Goal: Task Accomplishment & Management: Complete application form

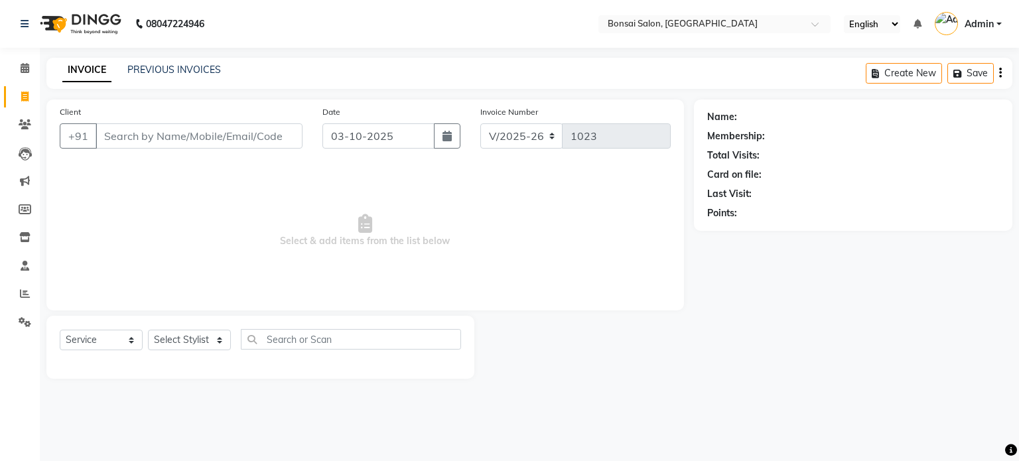
select select "6719"
select select "service"
click at [188, 68] on link "PREVIOUS INVOICES" at bounding box center [174, 70] width 94 height 12
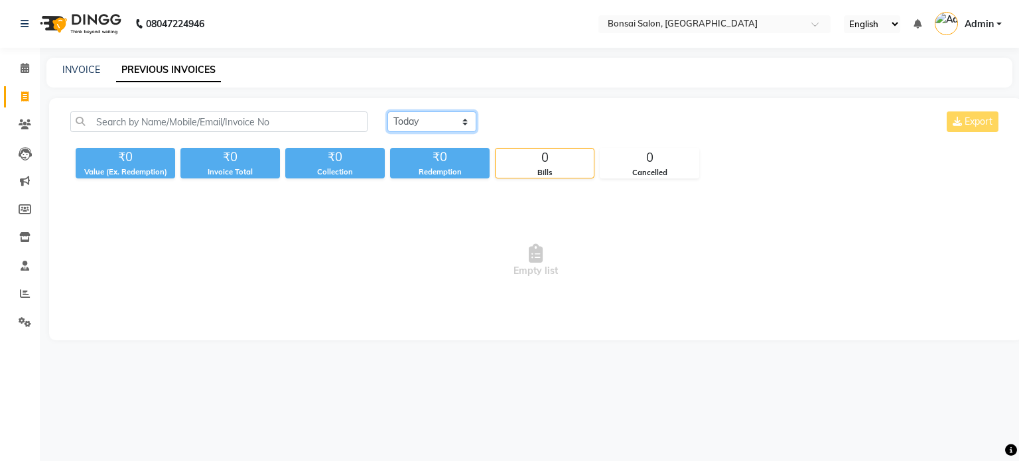
click at [408, 119] on select "[DATE] [DATE] Custom Range" at bounding box center [432, 121] width 89 height 21
select select "range"
click at [388, 111] on select "[DATE] [DATE] Custom Range" at bounding box center [432, 121] width 89 height 21
click at [551, 127] on input "03-10-2025" at bounding box center [540, 122] width 93 height 19
select select "10"
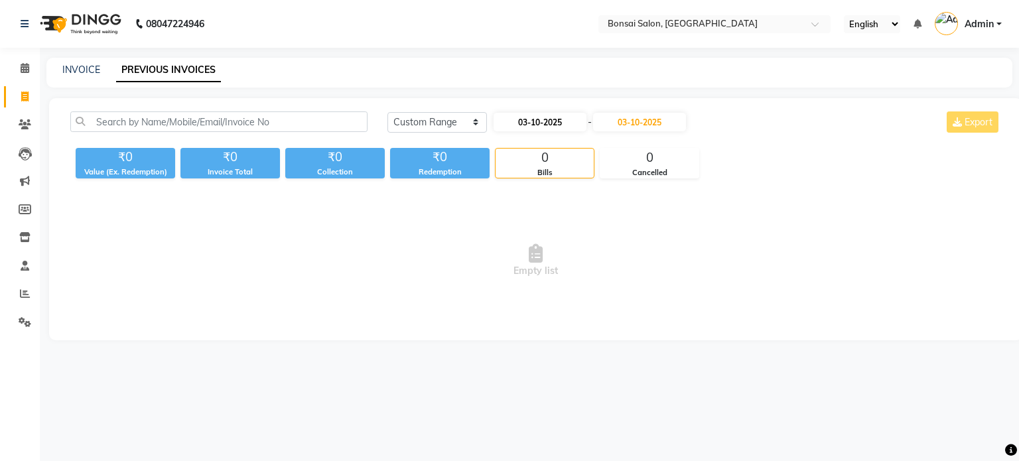
select select "2025"
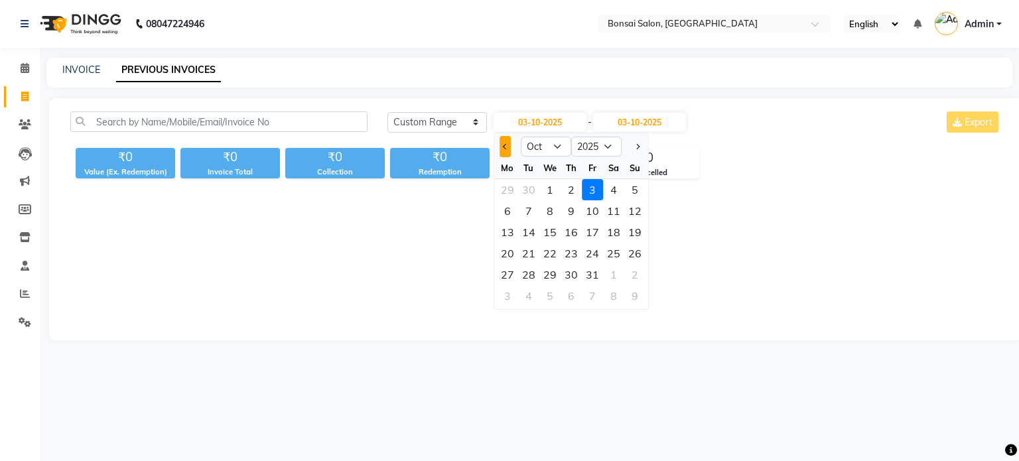
click at [500, 143] on button "Previous month" at bounding box center [505, 146] width 11 height 21
select select "9"
click at [514, 254] on div "22" at bounding box center [507, 253] width 21 height 21
type input "[DATE]"
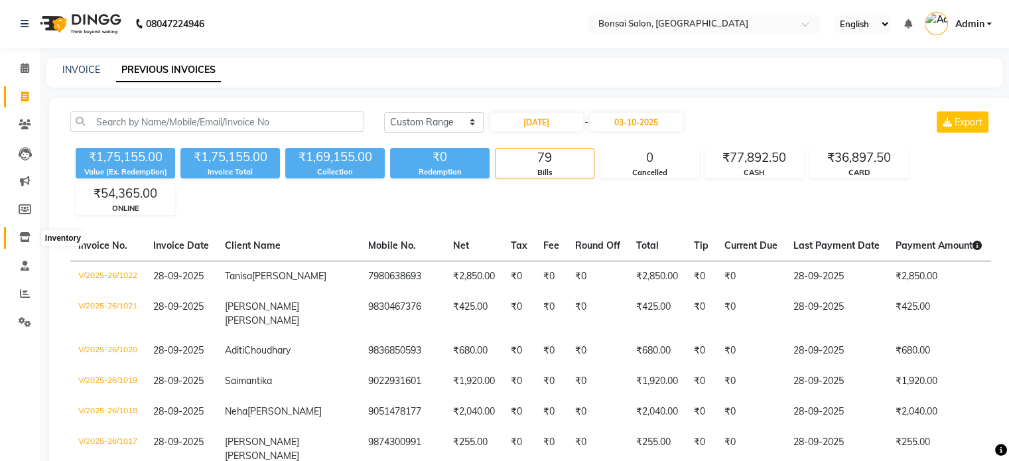
drag, startPoint x: 29, startPoint y: 236, endPoint x: 20, endPoint y: 236, distance: 9.3
click at [29, 236] on icon at bounding box center [24, 237] width 11 height 10
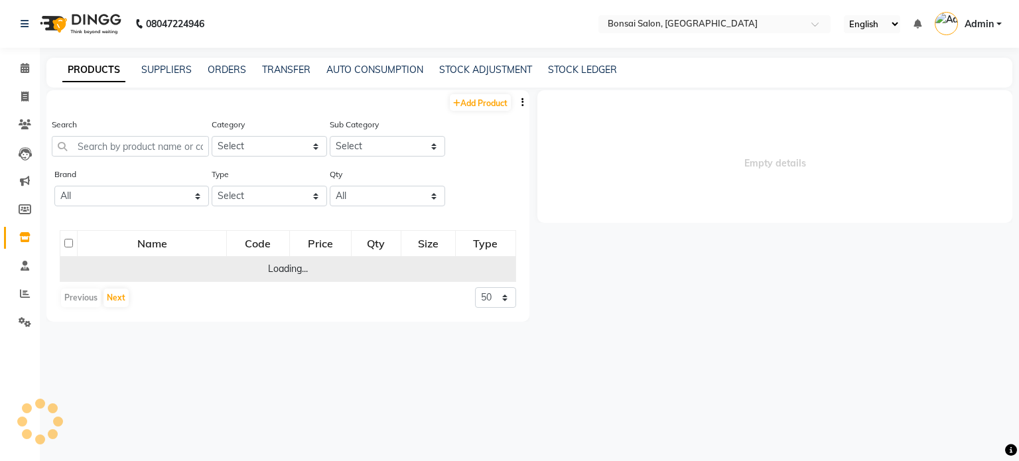
select select
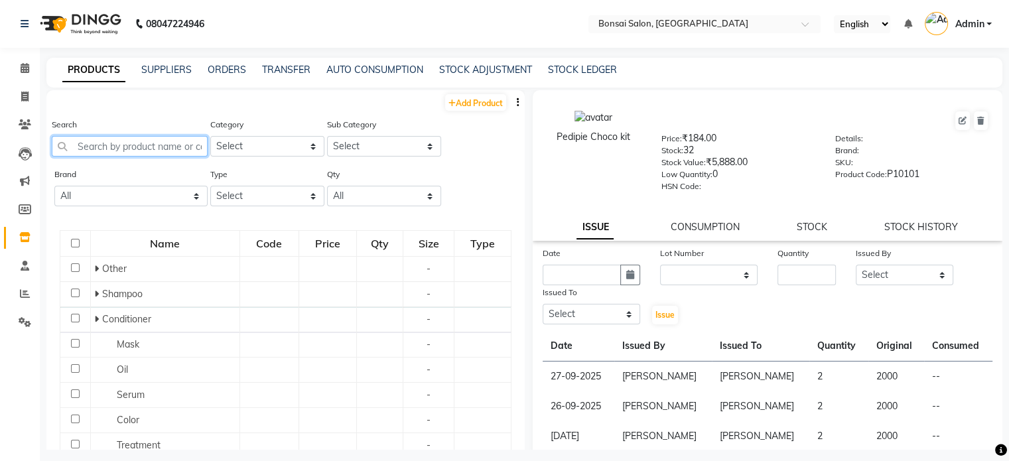
click at [138, 147] on input "text" at bounding box center [130, 146] width 156 height 21
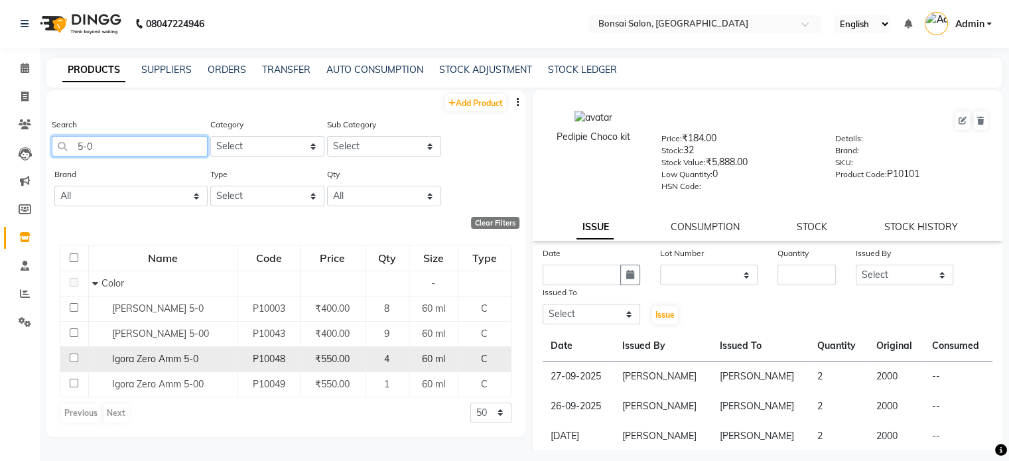
type input "5-0"
click at [121, 365] on span "Igora Zero Amm 5-0" at bounding box center [155, 359] width 86 height 12
select select
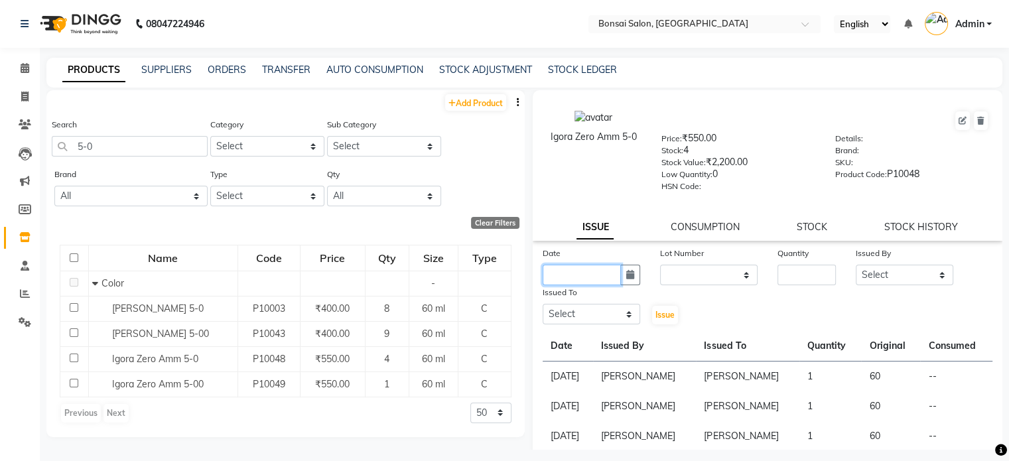
click at [579, 285] on input "text" at bounding box center [582, 275] width 78 height 21
select select "10"
select select "2025"
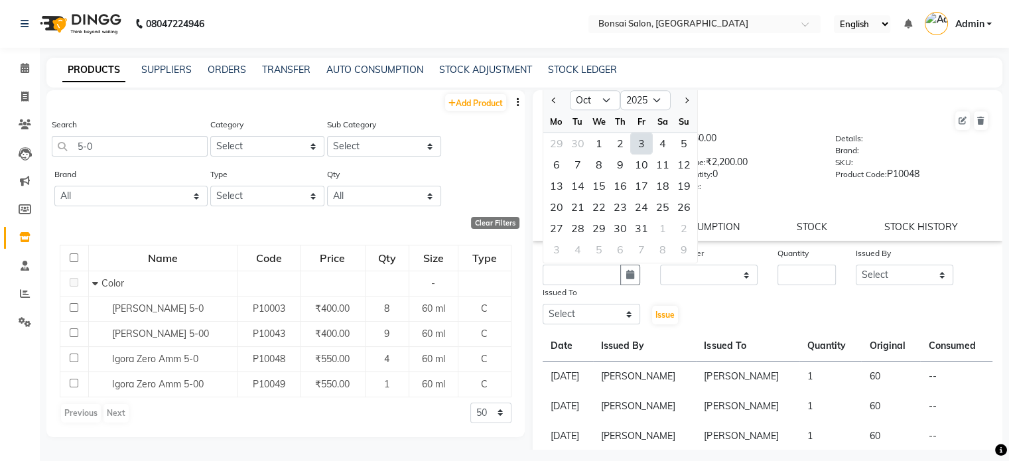
click at [645, 145] on div "3" at bounding box center [641, 143] width 21 height 21
type input "03-10-2025"
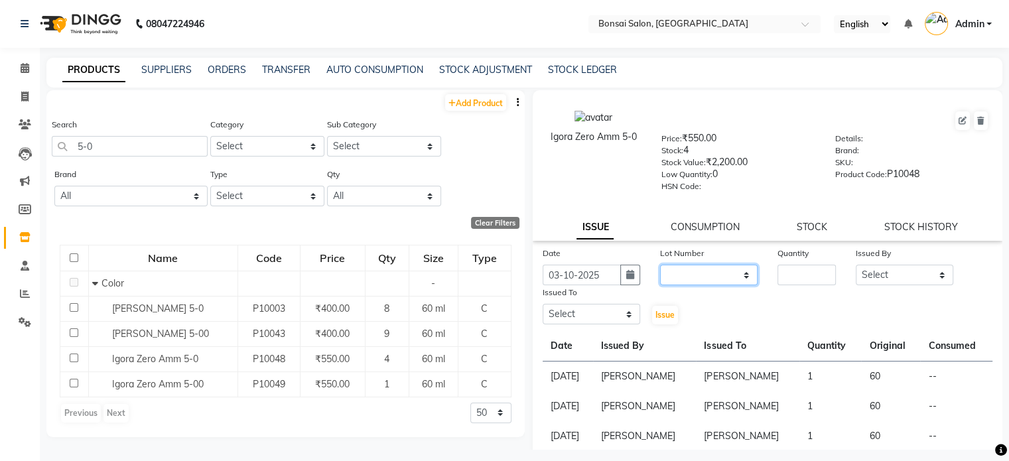
click at [721, 280] on select "None" at bounding box center [709, 275] width 98 height 21
select select "0: null"
click at [660, 269] on select "None" at bounding box center [709, 275] width 98 height 21
click at [800, 278] on input "number" at bounding box center [807, 275] width 58 height 21
type input "1"
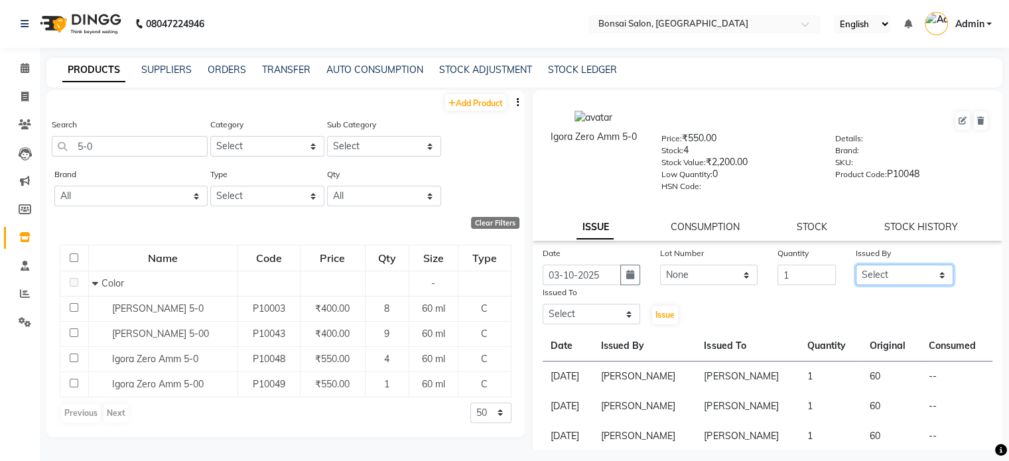
click at [874, 278] on select "Select [PERSON_NAME] [PERSON_NAME] [PERSON_NAME] [PERSON_NAME]" at bounding box center [905, 275] width 98 height 21
select select "53176"
click at [856, 269] on select "Select [PERSON_NAME] [PERSON_NAME] [PERSON_NAME] [PERSON_NAME]" at bounding box center [905, 275] width 98 height 21
click at [599, 315] on select "Select [PERSON_NAME] [PERSON_NAME] [PERSON_NAME] [PERSON_NAME]" at bounding box center [592, 314] width 98 height 21
select select "53173"
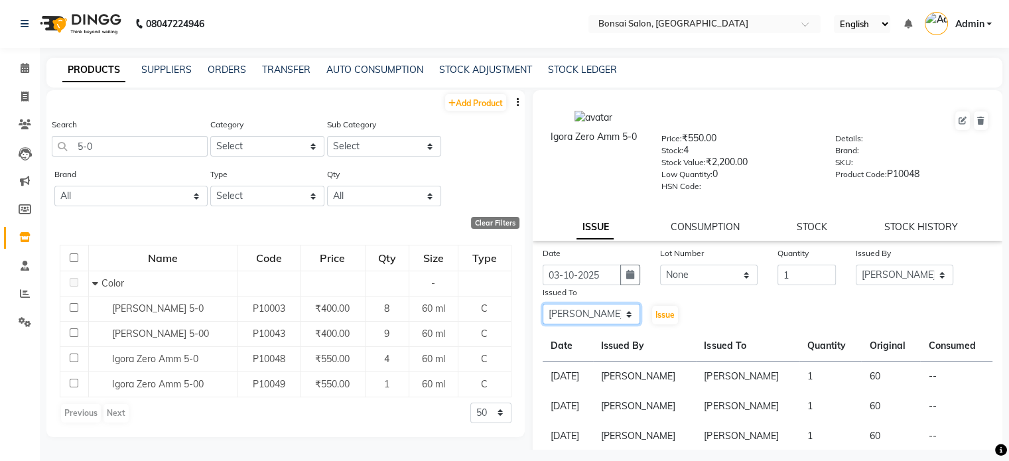
click at [543, 309] on select "Select [PERSON_NAME] [PERSON_NAME] [PERSON_NAME] [PERSON_NAME]" at bounding box center [592, 314] width 98 height 21
click at [669, 318] on span "Issue" at bounding box center [665, 315] width 19 height 10
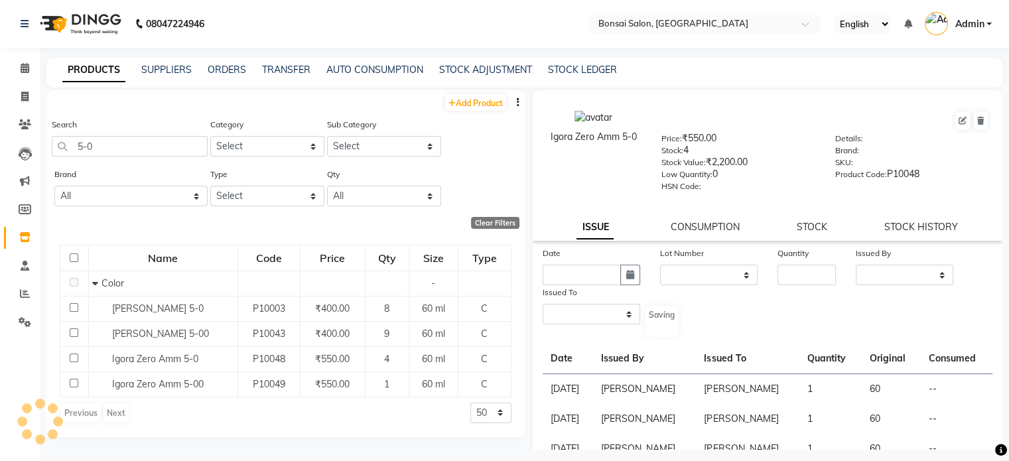
select select
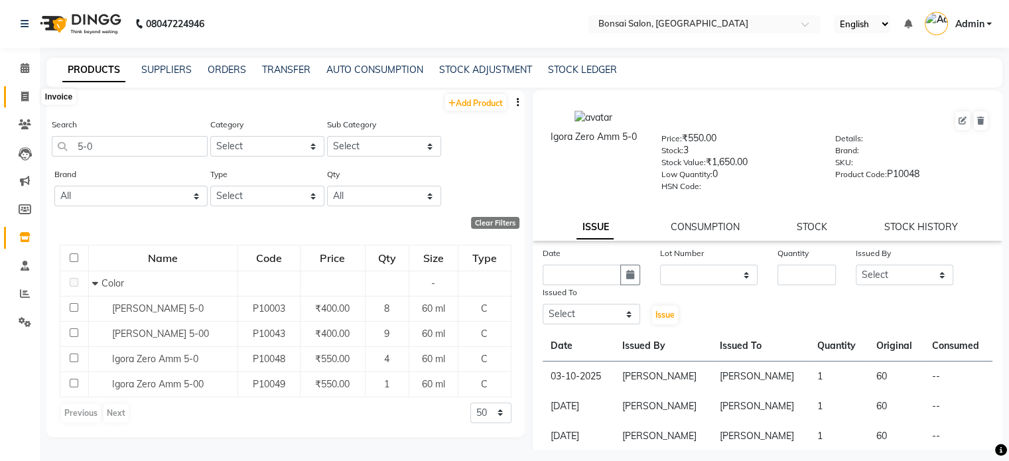
click at [21, 95] on icon at bounding box center [24, 97] width 7 height 10
select select "service"
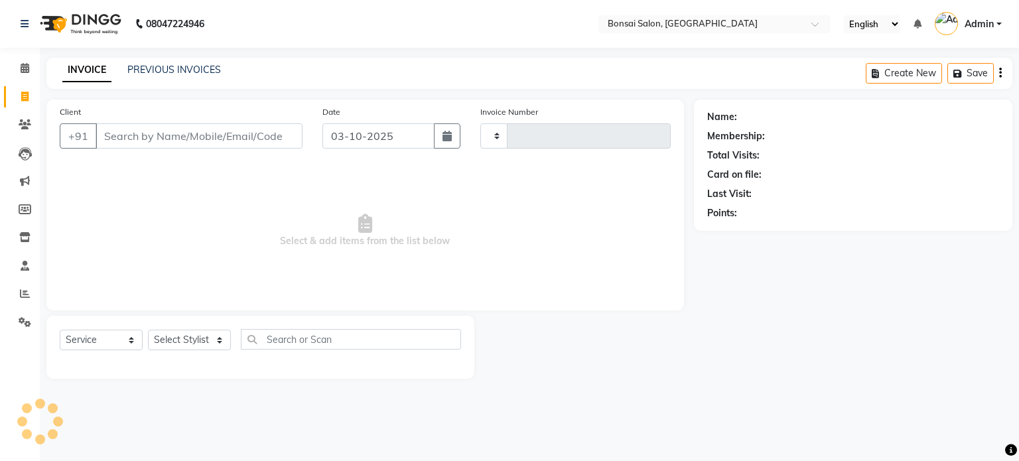
type input "1023"
select select "6719"
click at [173, 72] on link "PREVIOUS INVOICES" at bounding box center [174, 70] width 94 height 12
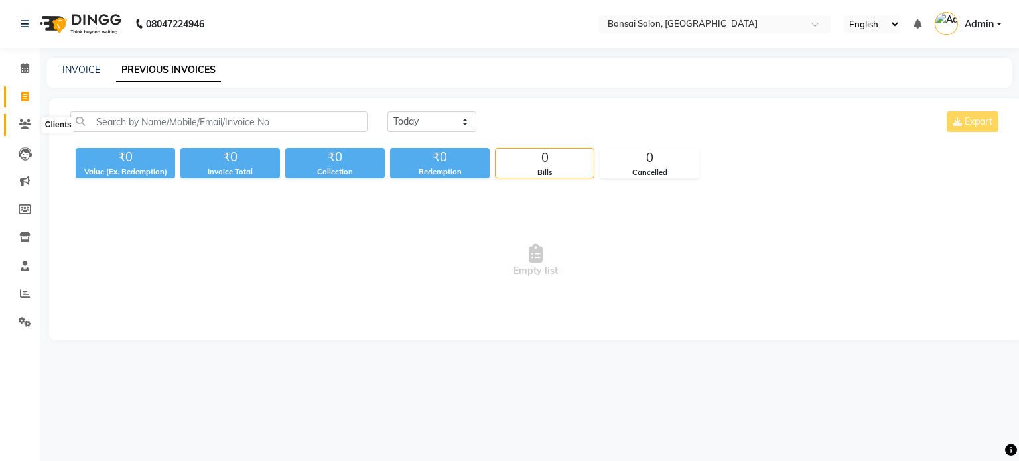
click at [26, 123] on icon at bounding box center [25, 124] width 13 height 10
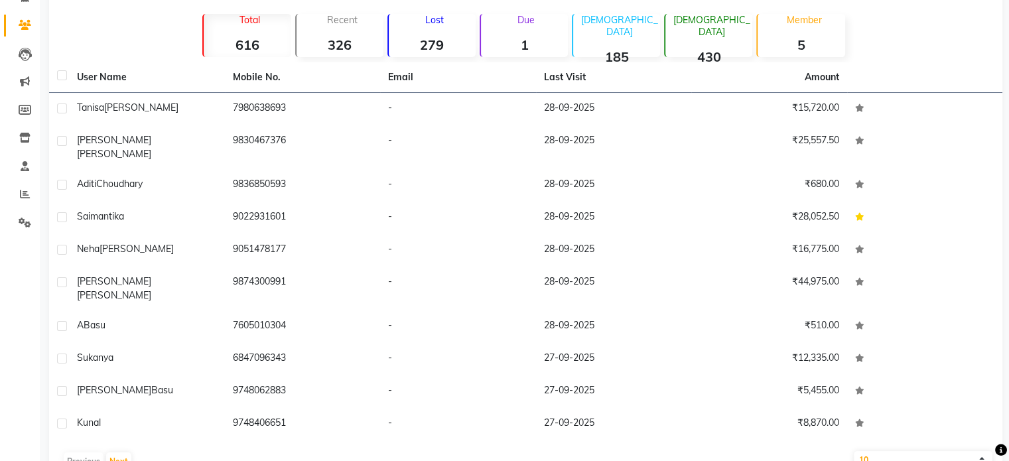
scroll to position [113, 0]
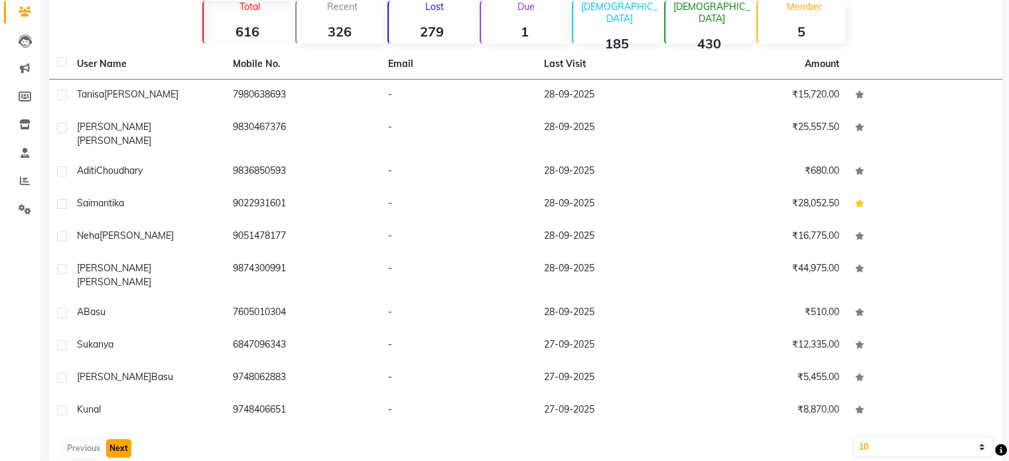
click at [125, 439] on button "Next" at bounding box center [118, 448] width 25 height 19
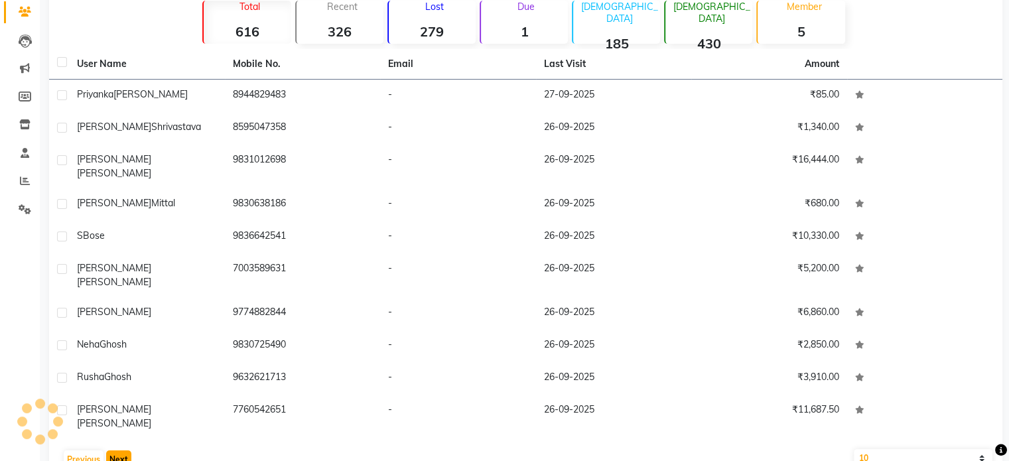
click at [125, 451] on button "Next" at bounding box center [118, 460] width 25 height 19
click at [124, 451] on button "Next" at bounding box center [118, 460] width 25 height 19
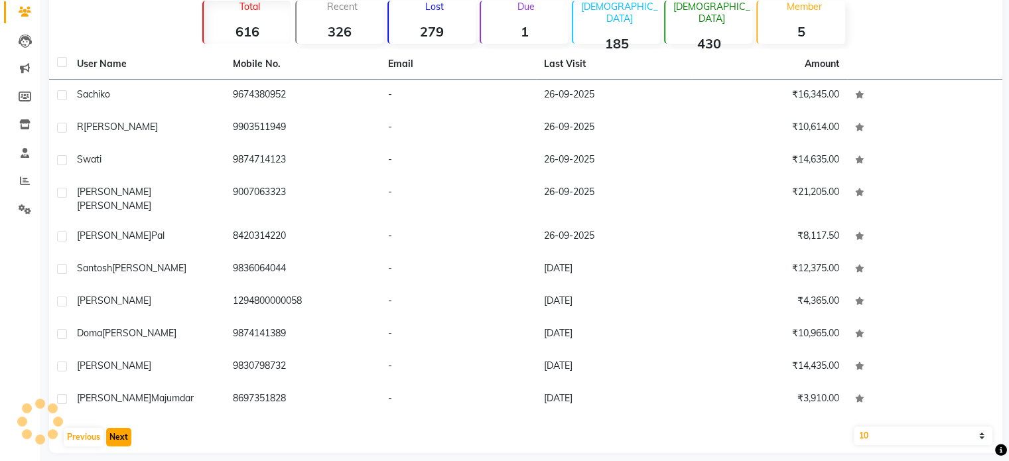
click at [122, 428] on button "Next" at bounding box center [118, 437] width 25 height 19
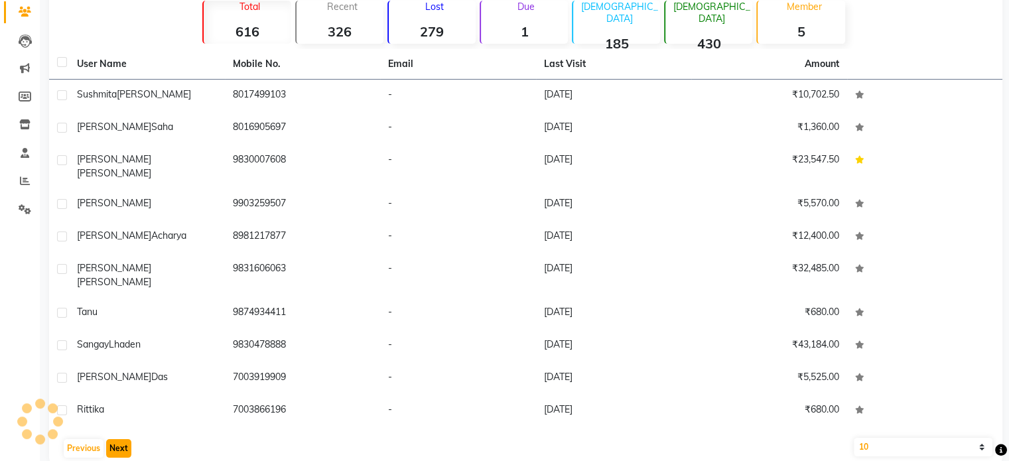
click at [122, 439] on button "Next" at bounding box center [118, 448] width 25 height 19
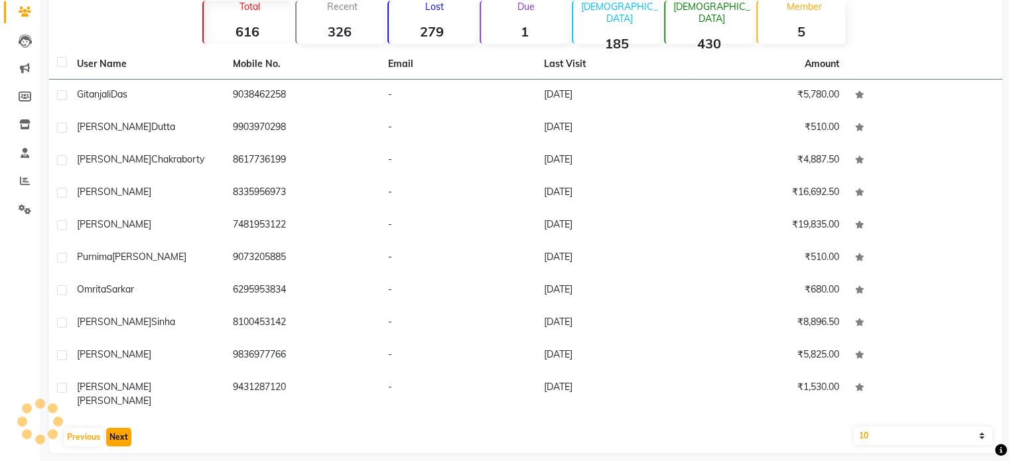
click at [122, 428] on button "Next" at bounding box center [118, 437] width 25 height 19
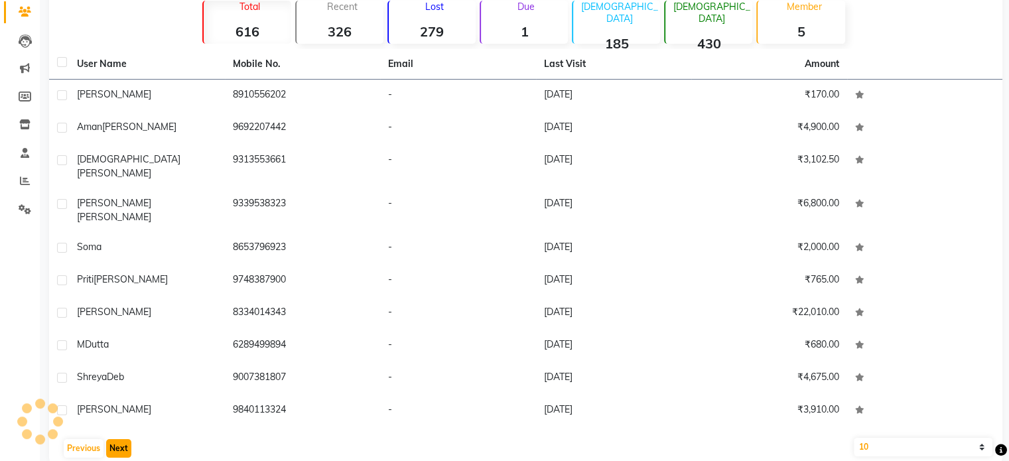
click at [122, 439] on button "Next" at bounding box center [118, 448] width 25 height 19
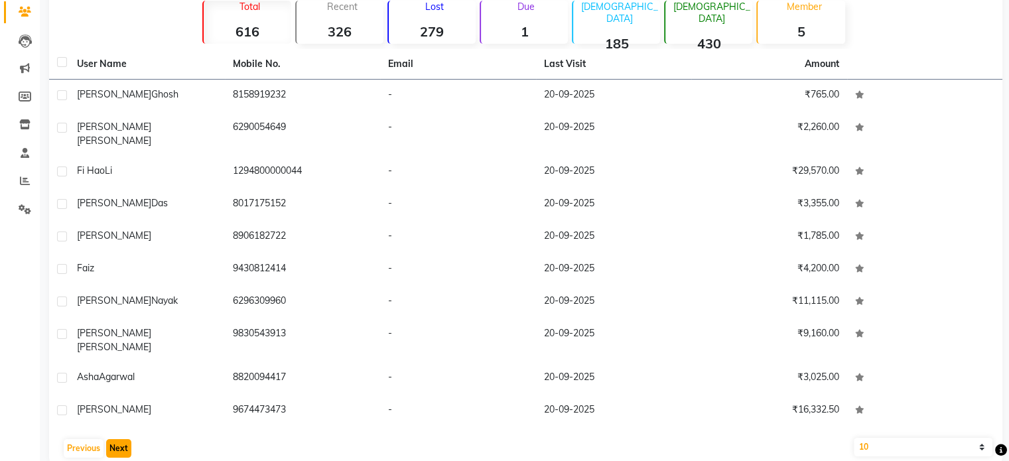
click at [122, 439] on button "Next" at bounding box center [118, 448] width 25 height 19
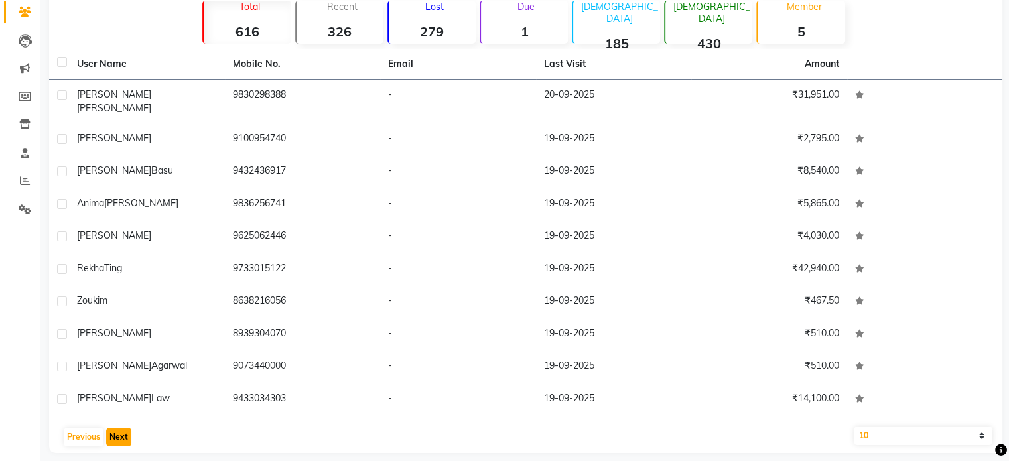
click at [122, 428] on button "Next" at bounding box center [118, 437] width 25 height 19
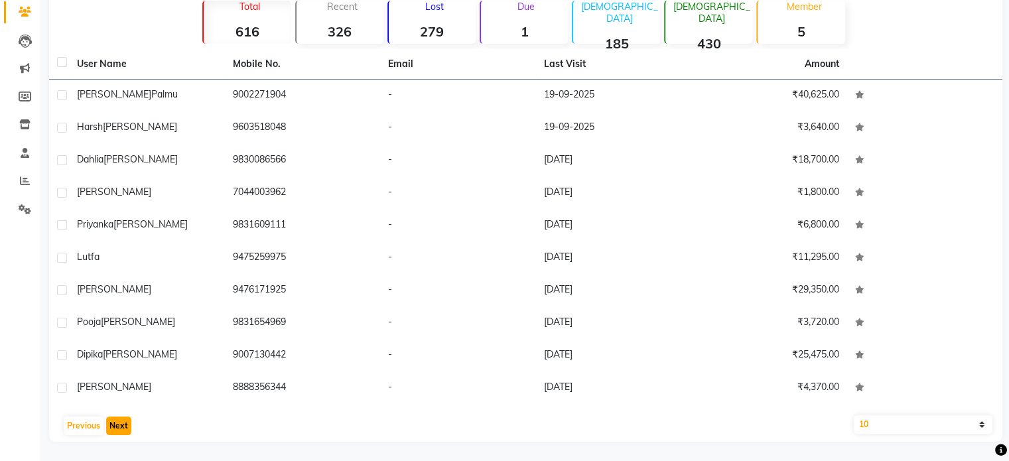
click at [122, 425] on button "Next" at bounding box center [118, 426] width 25 height 19
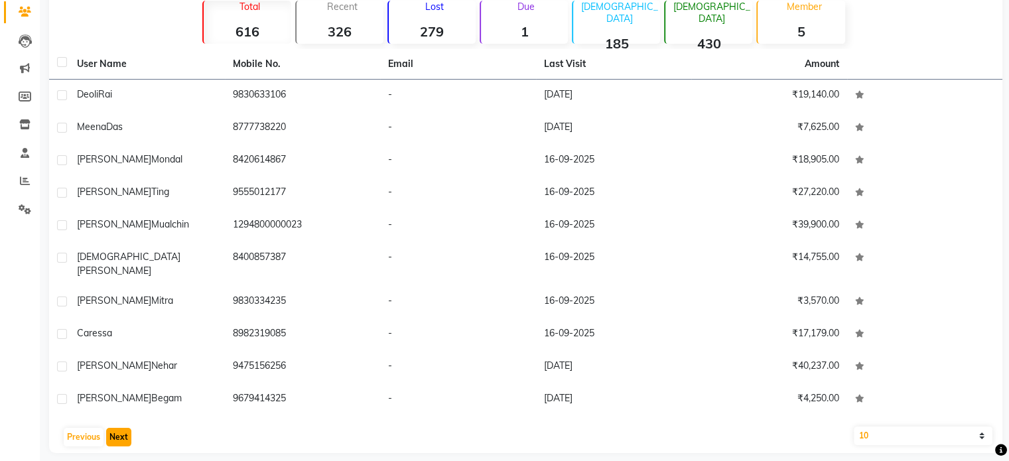
click at [122, 428] on button "Next" at bounding box center [118, 437] width 25 height 19
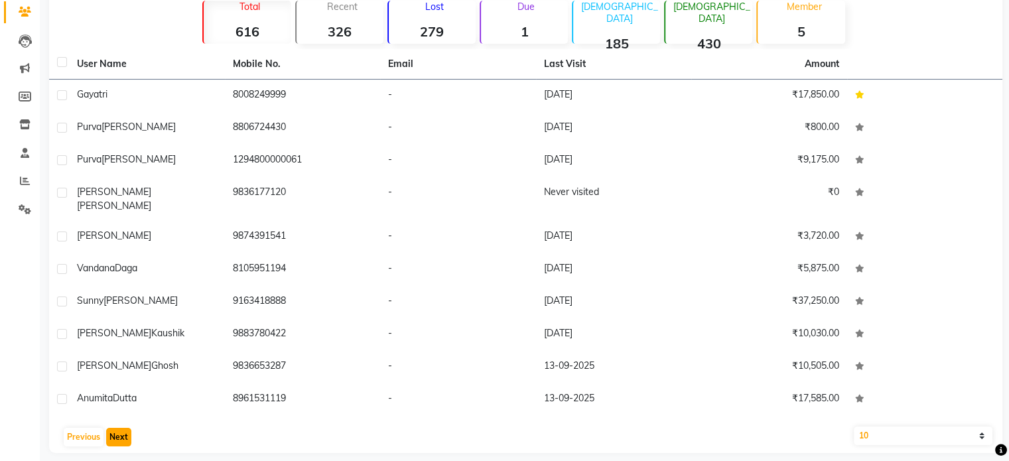
click at [122, 428] on button "Next" at bounding box center [118, 437] width 25 height 19
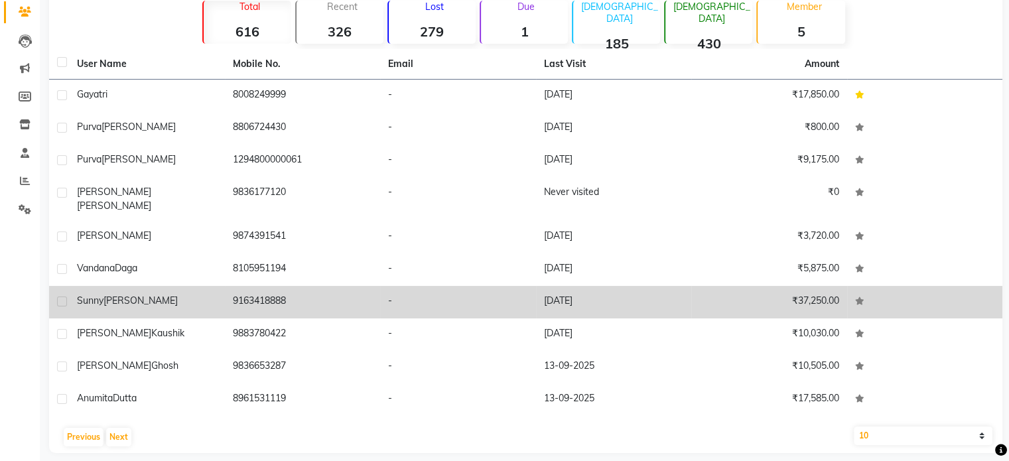
click at [131, 294] on div "[PERSON_NAME]" at bounding box center [147, 301] width 140 height 14
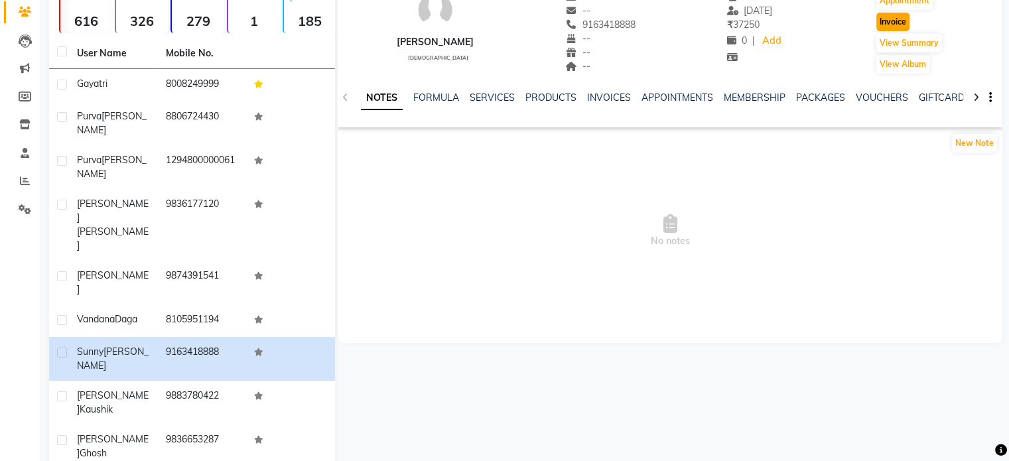
click at [896, 23] on button "Invoice" at bounding box center [893, 22] width 33 height 19
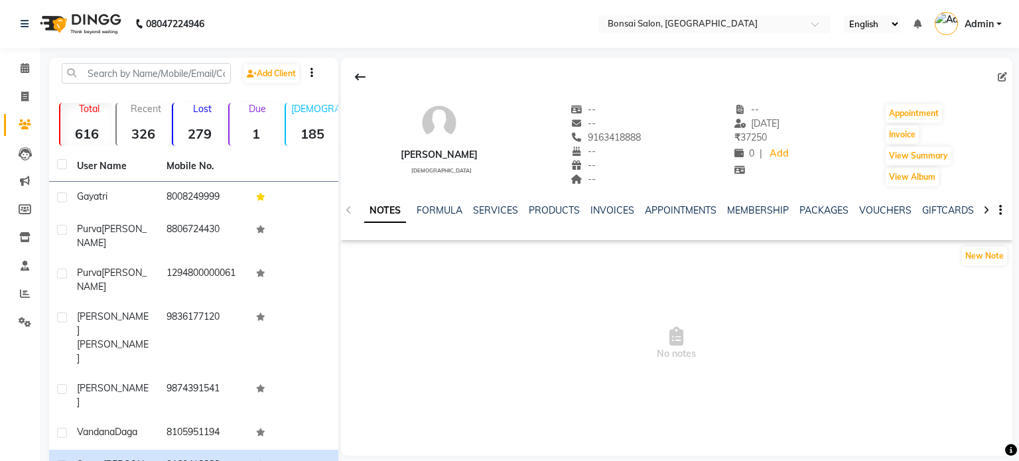
select select "6719"
select select "service"
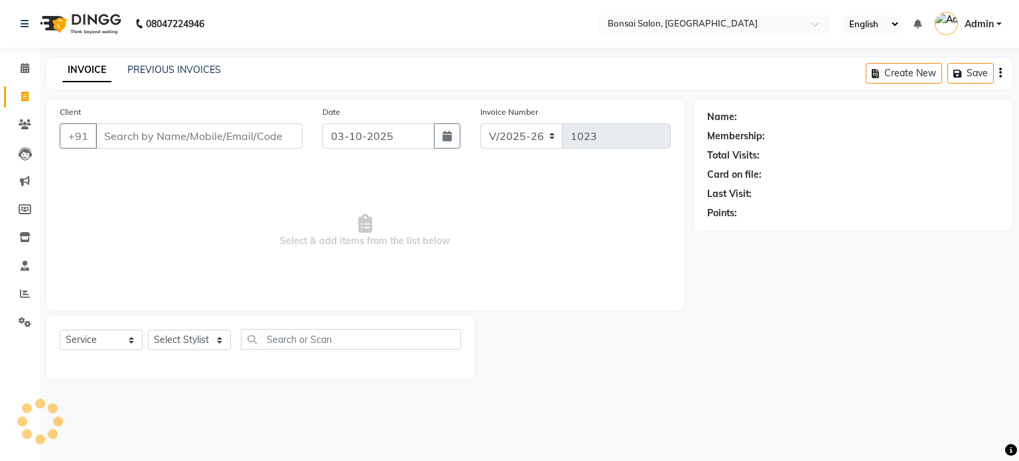
type input "9163418888"
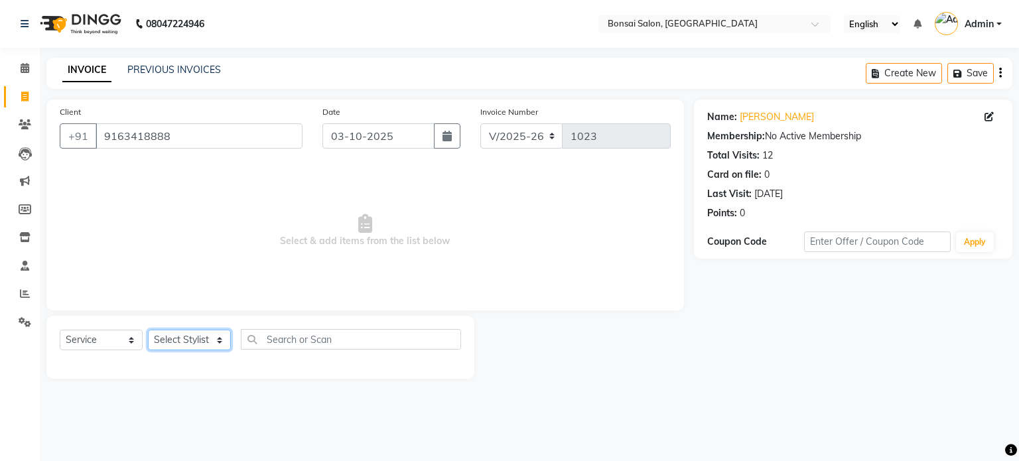
click at [171, 346] on select "Select Stylist [PERSON_NAME] [PERSON_NAME] [PERSON_NAME] [PERSON_NAME]" at bounding box center [189, 340] width 83 height 21
select select "53175"
click at [148, 330] on select "Select Stylist [PERSON_NAME] [PERSON_NAME] [PERSON_NAME] [PERSON_NAME]" at bounding box center [189, 340] width 83 height 21
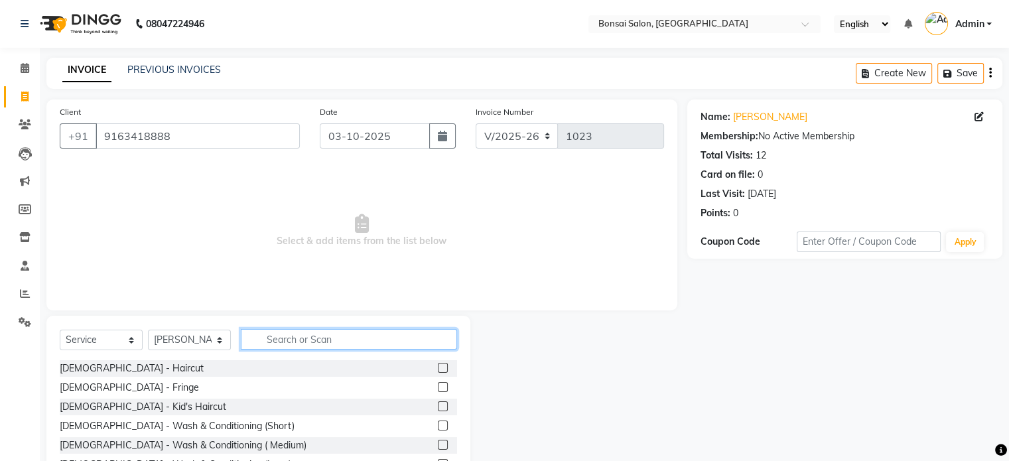
click at [287, 334] on input "text" at bounding box center [349, 339] width 216 height 21
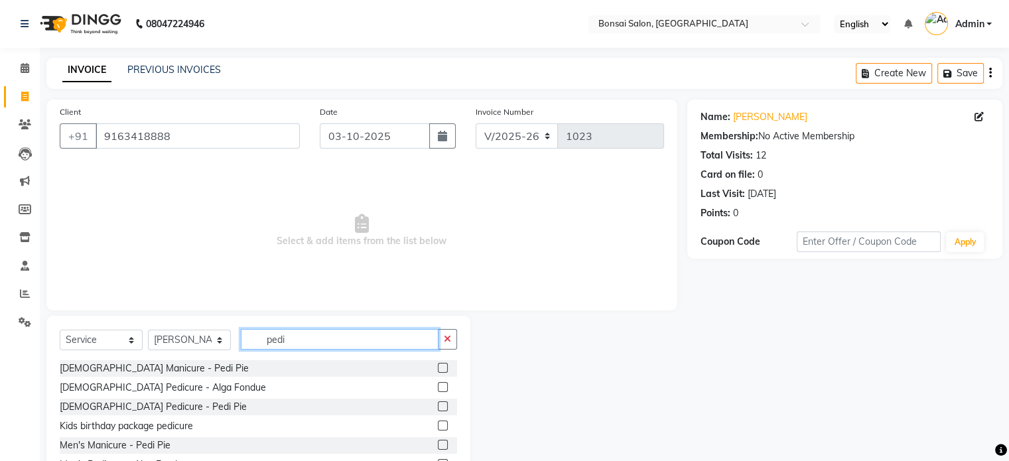
type input "pedi"
click at [438, 388] on label at bounding box center [443, 387] width 10 height 10
click at [438, 388] on input "checkbox" at bounding box center [442, 388] width 9 height 9
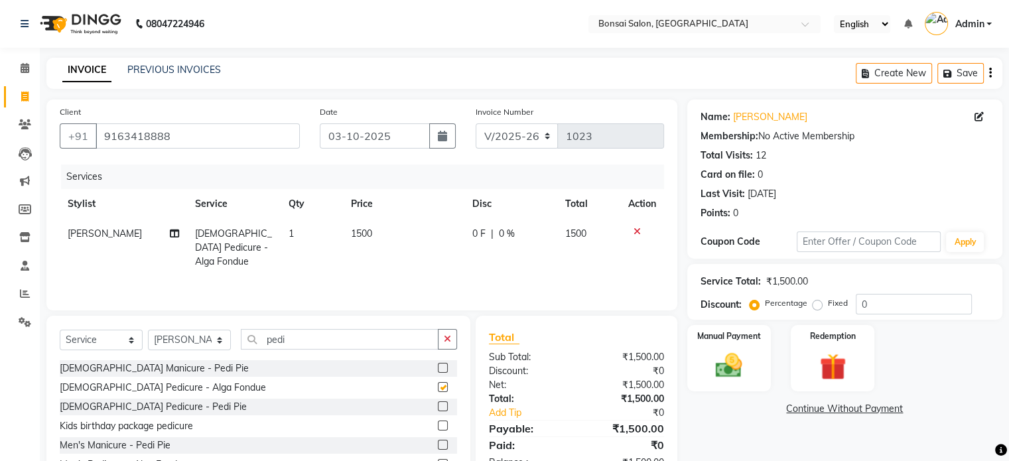
checkbox input "false"
click at [173, 345] on select "Select Stylist [PERSON_NAME] [PERSON_NAME] [PERSON_NAME] [PERSON_NAME]" at bounding box center [189, 340] width 83 height 21
select select "69589"
click at [148, 330] on select "Select Stylist [PERSON_NAME] [PERSON_NAME] [PERSON_NAME] [PERSON_NAME]" at bounding box center [189, 340] width 83 height 21
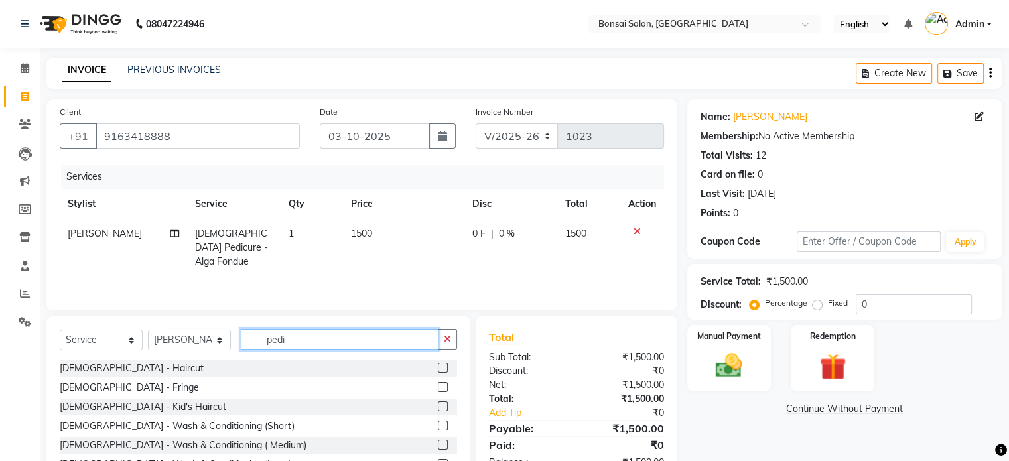
drag, startPoint x: 309, startPoint y: 336, endPoint x: 238, endPoint y: 338, distance: 71.7
click at [238, 338] on div "Select Service Product Membership Package Voucher Prepaid Gift Card Select Styl…" at bounding box center [259, 344] width 398 height 31
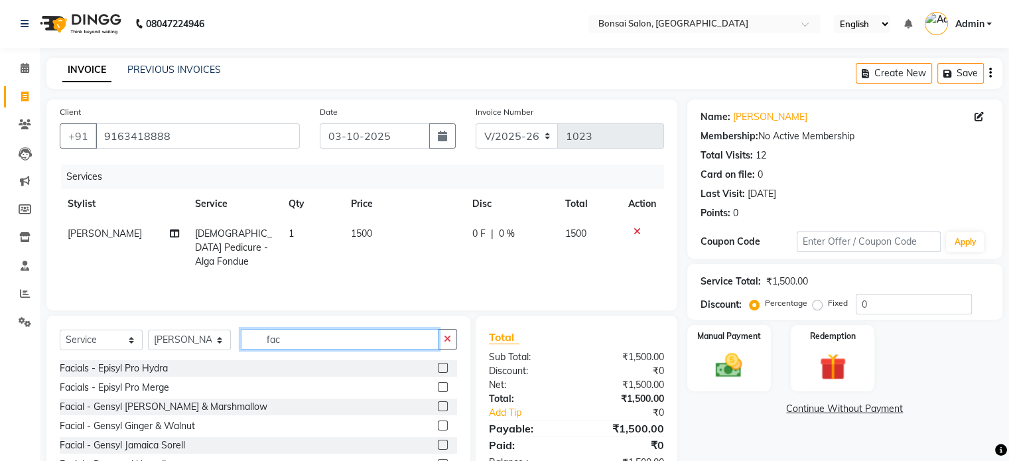
type input "fac"
click at [438, 427] on label at bounding box center [443, 426] width 10 height 10
click at [438, 427] on input "checkbox" at bounding box center [442, 426] width 9 height 9
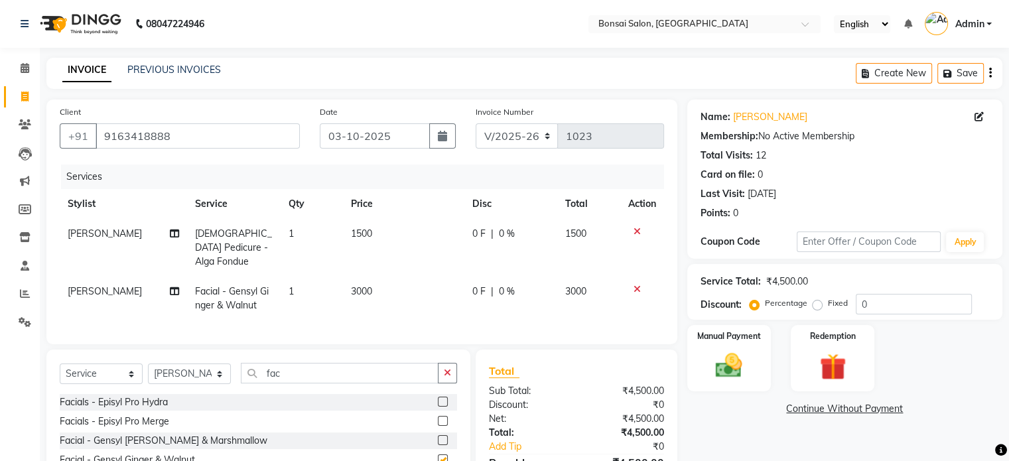
checkbox input "false"
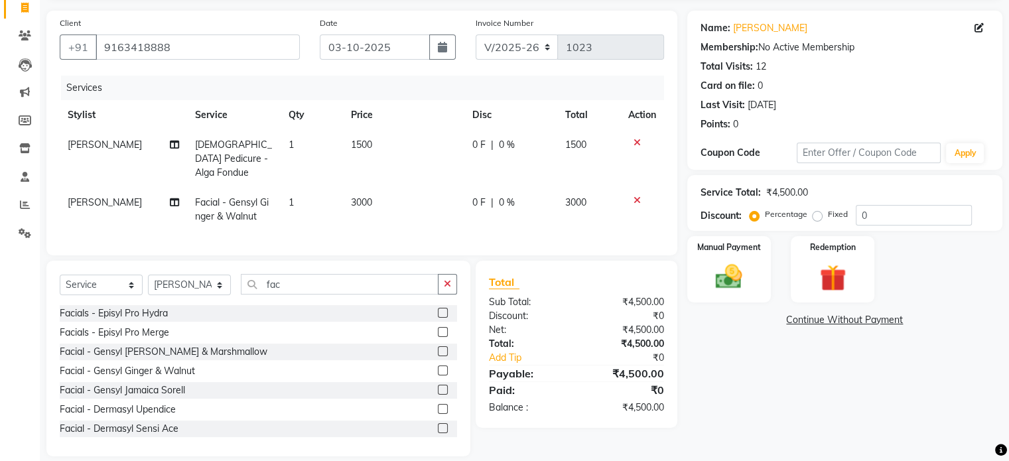
scroll to position [101, 0]
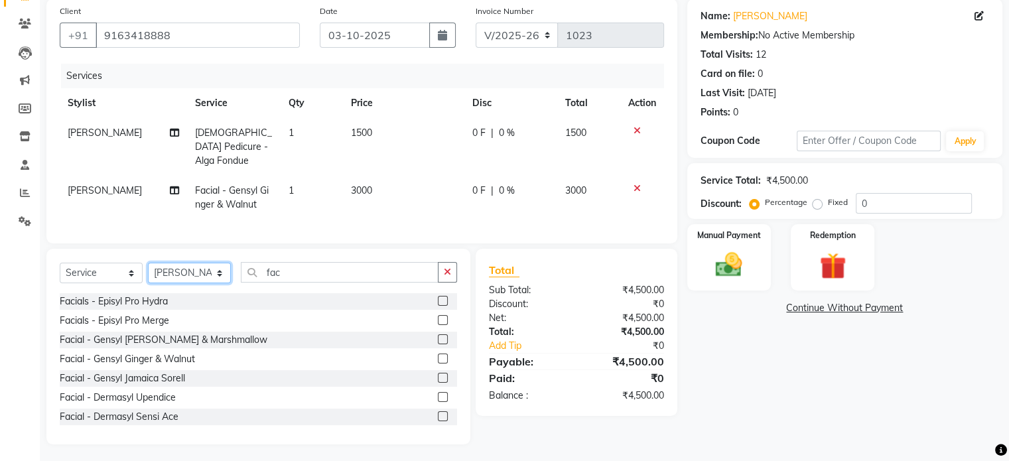
click at [187, 272] on select "Select Stylist [PERSON_NAME] [PERSON_NAME] [PERSON_NAME] [PERSON_NAME]" at bounding box center [189, 273] width 83 height 21
click at [148, 263] on select "Select Stylist [PERSON_NAME] [PERSON_NAME] [PERSON_NAME] [PERSON_NAME]" at bounding box center [189, 273] width 83 height 21
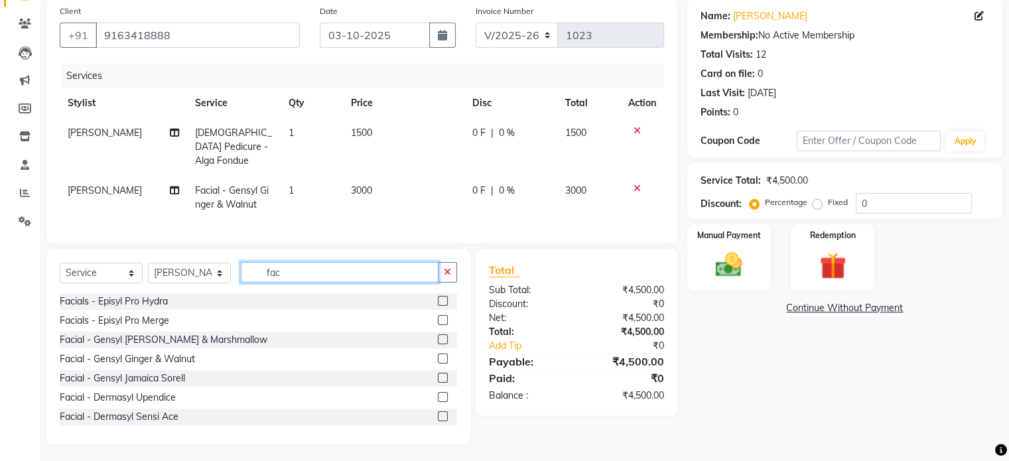
drag, startPoint x: 290, startPoint y: 270, endPoint x: 257, endPoint y: 271, distance: 32.5
click at [257, 271] on input "fac" at bounding box center [340, 272] width 198 height 21
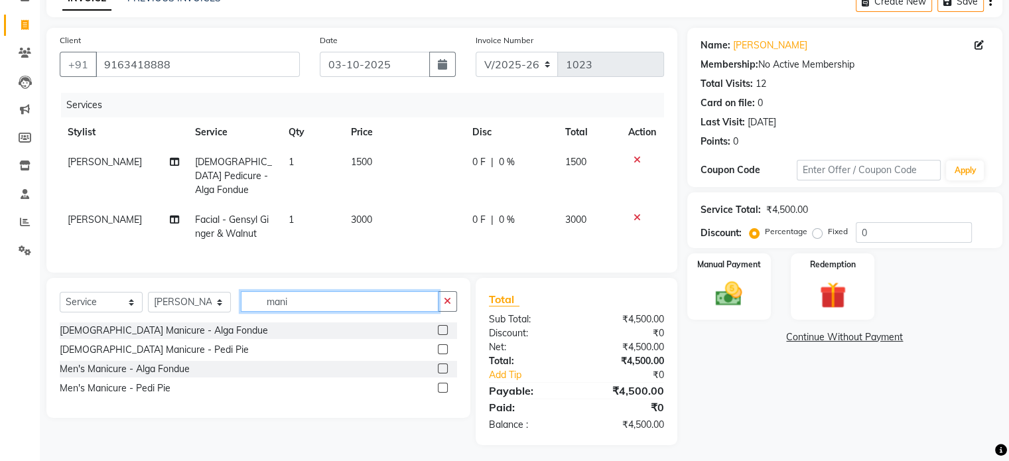
type input "mani"
click at [443, 366] on label at bounding box center [443, 369] width 10 height 10
click at [443, 366] on input "checkbox" at bounding box center [442, 369] width 9 height 9
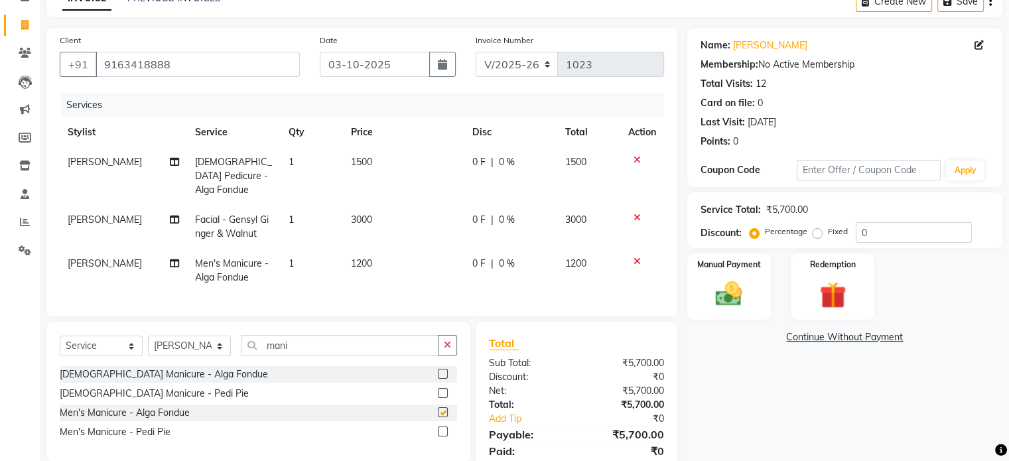
checkbox input "false"
click at [734, 295] on img at bounding box center [729, 295] width 44 height 32
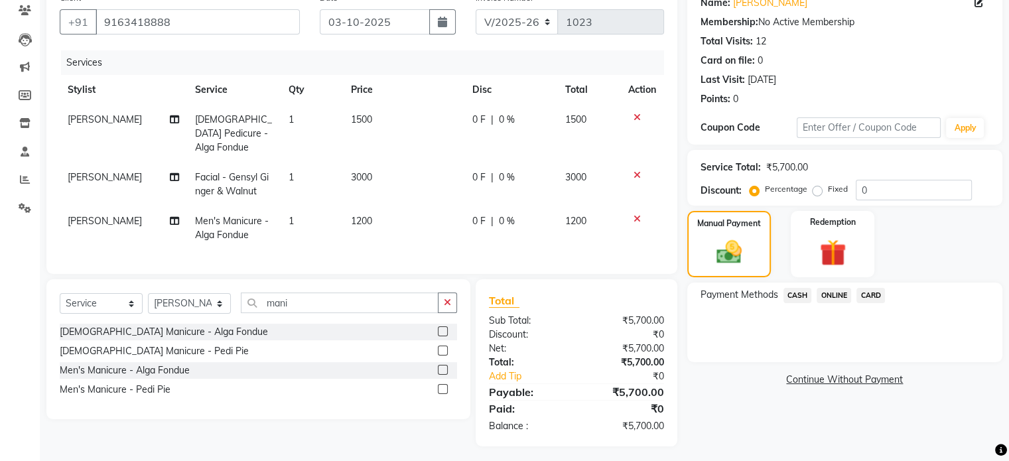
scroll to position [115, 0]
click at [801, 295] on span "CASH" at bounding box center [798, 294] width 29 height 15
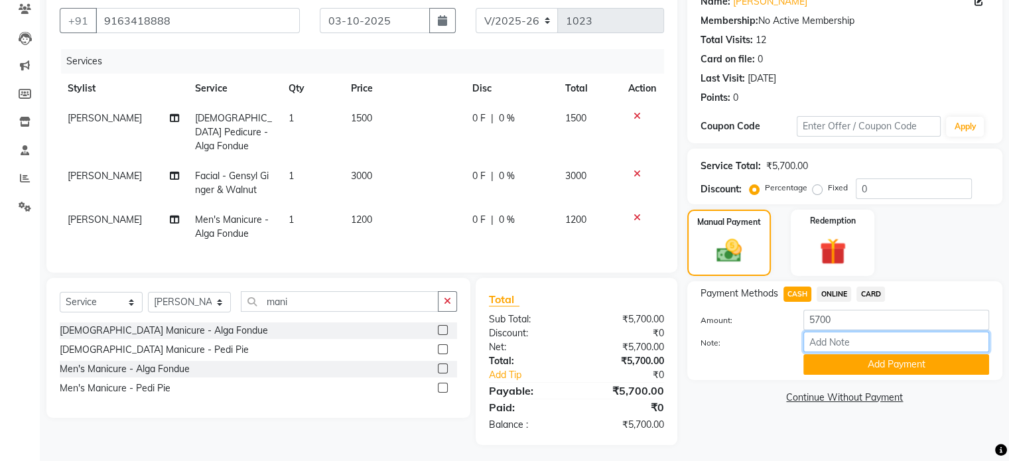
click at [834, 352] on input "Note:" at bounding box center [897, 342] width 186 height 21
click at [821, 363] on button "Add Payment" at bounding box center [897, 364] width 186 height 21
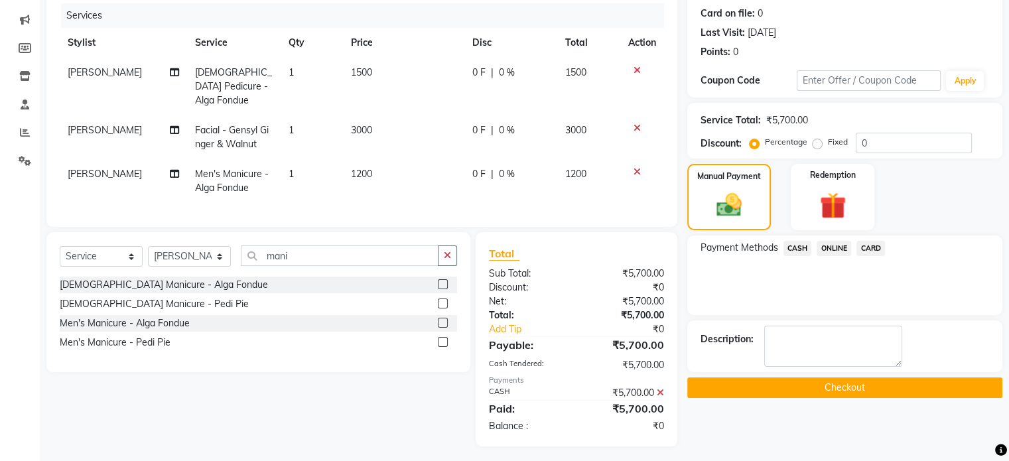
scroll to position [163, 0]
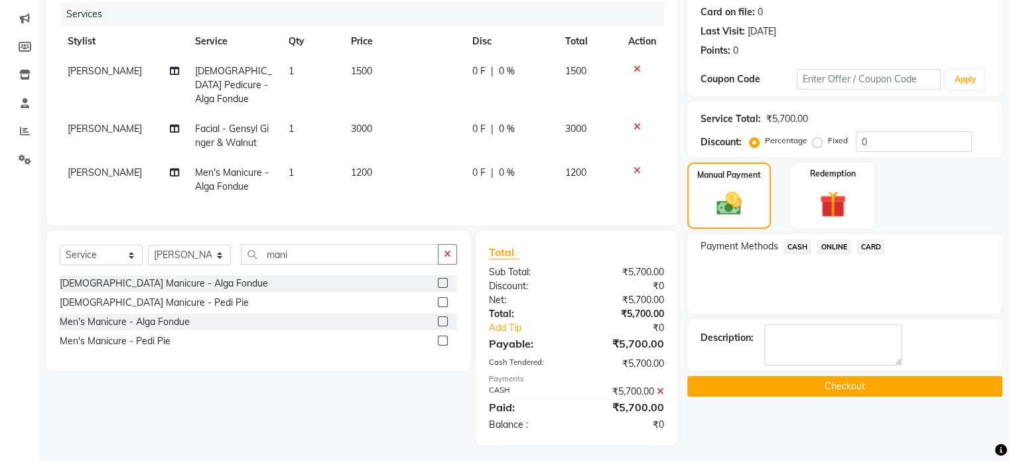
click at [788, 384] on button "Checkout" at bounding box center [845, 386] width 315 height 21
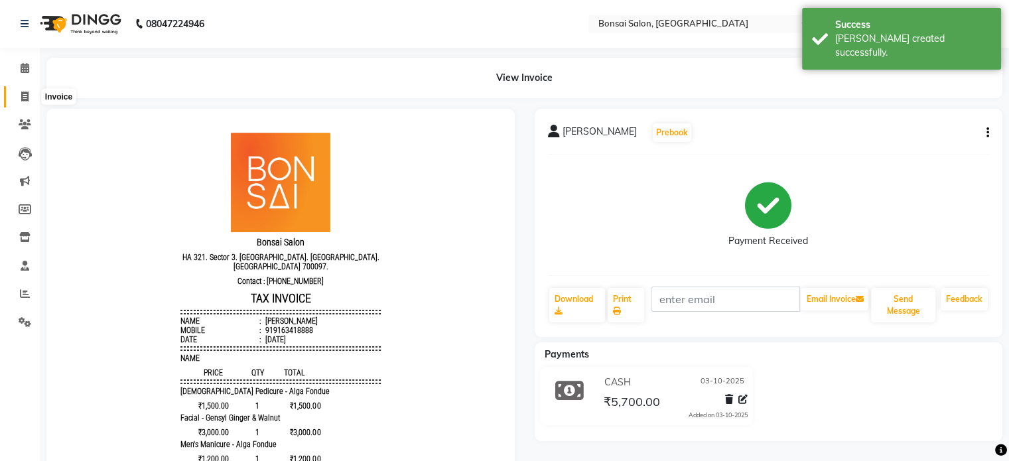
click at [22, 99] on icon at bounding box center [24, 97] width 7 height 10
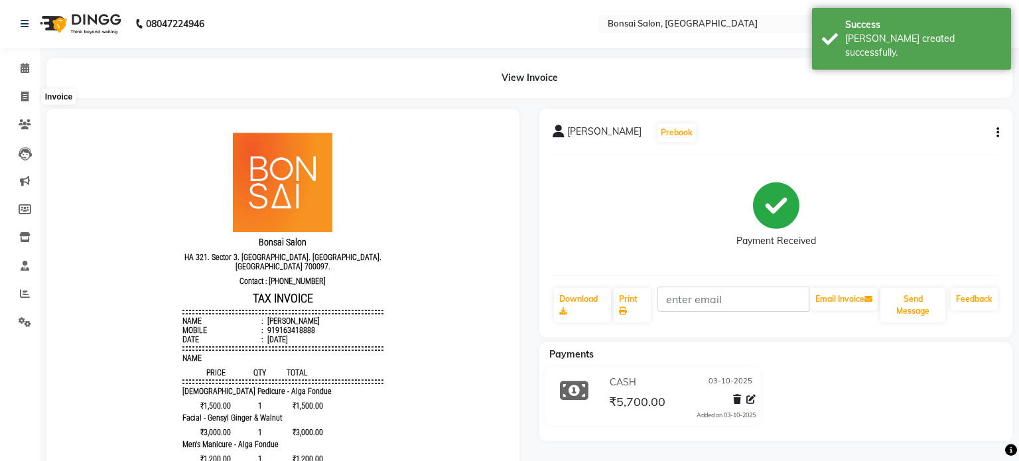
select select "6719"
select select "service"
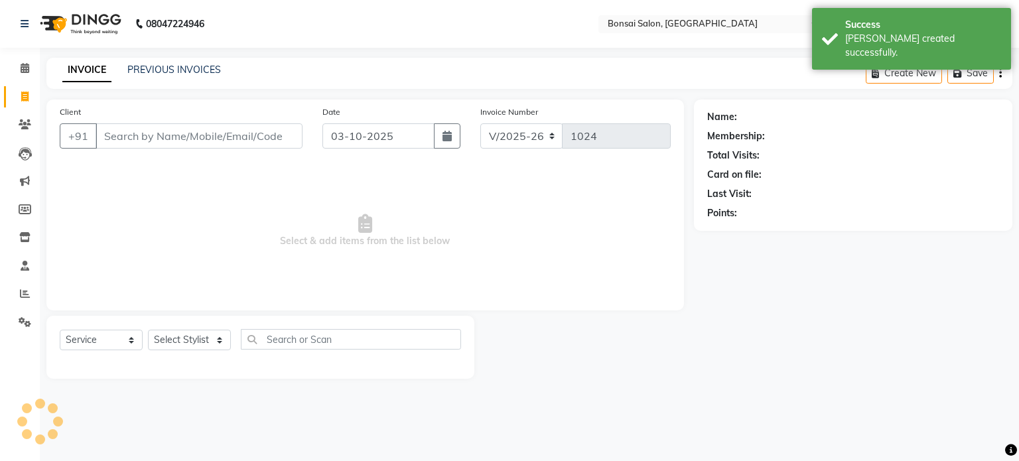
click at [188, 80] on div "INVOICE PREVIOUS INVOICES Create New Save" at bounding box center [529, 73] width 966 height 31
click at [188, 77] on div "INVOICE PREVIOUS INVOICES" at bounding box center [141, 70] width 190 height 15
click at [205, 72] on link "PREVIOUS INVOICES" at bounding box center [174, 70] width 94 height 12
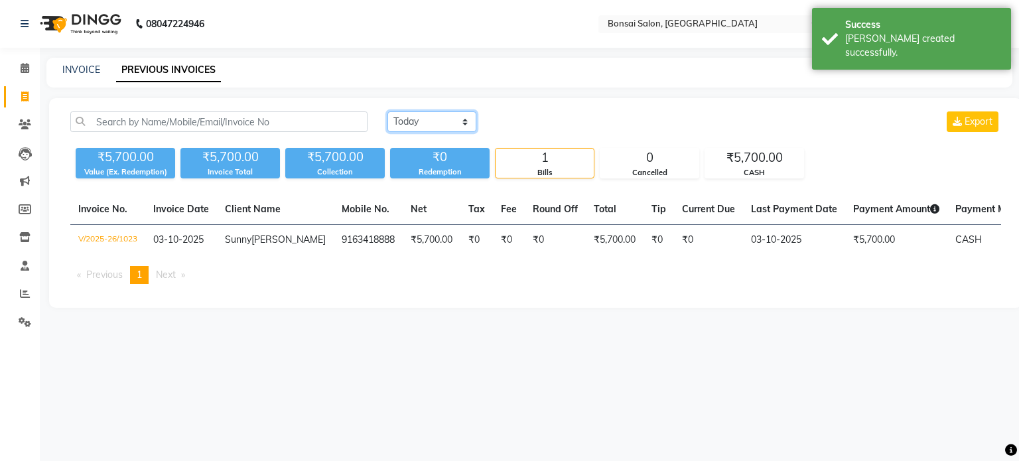
click at [403, 124] on select "[DATE] [DATE] Custom Range" at bounding box center [432, 121] width 89 height 21
select select "range"
click at [388, 111] on select "[DATE] [DATE] Custom Range" at bounding box center [432, 121] width 89 height 21
click at [536, 125] on input "03-10-2025" at bounding box center [540, 122] width 93 height 19
select select "10"
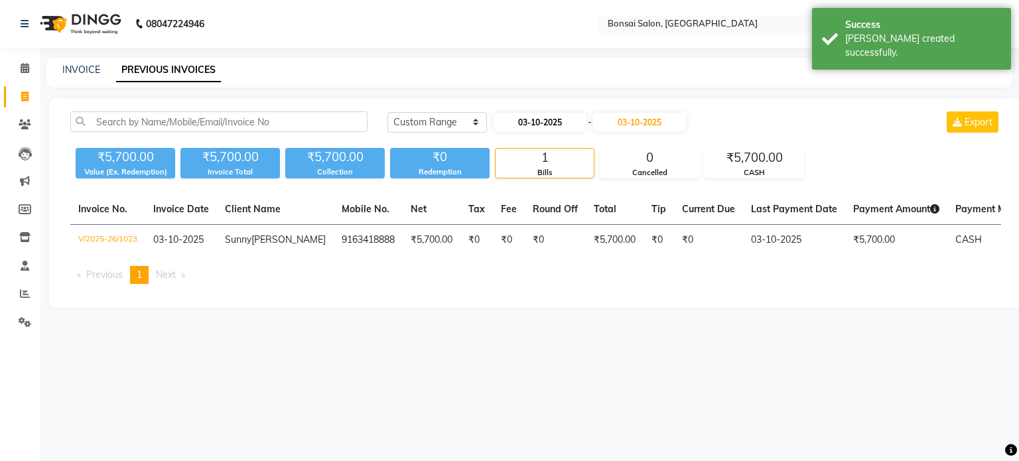
select select "2025"
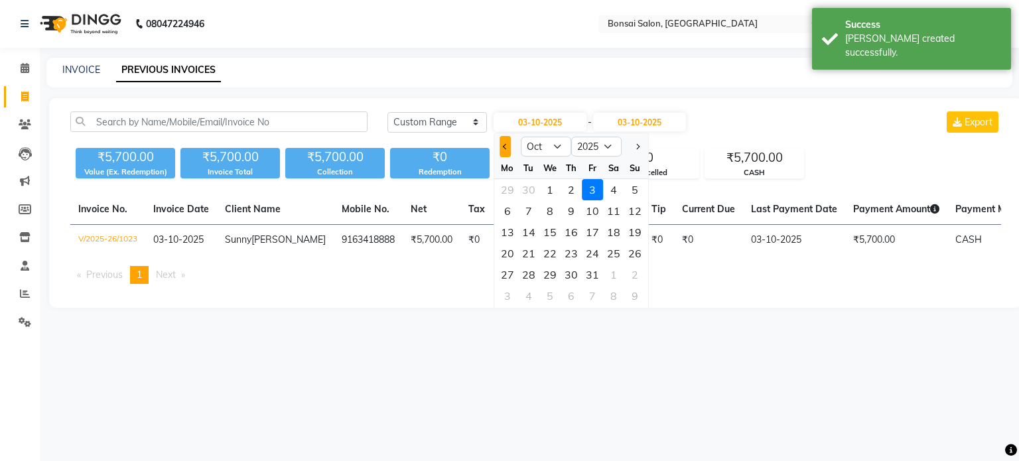
click at [500, 145] on button "Previous month" at bounding box center [505, 146] width 11 height 21
select select "9"
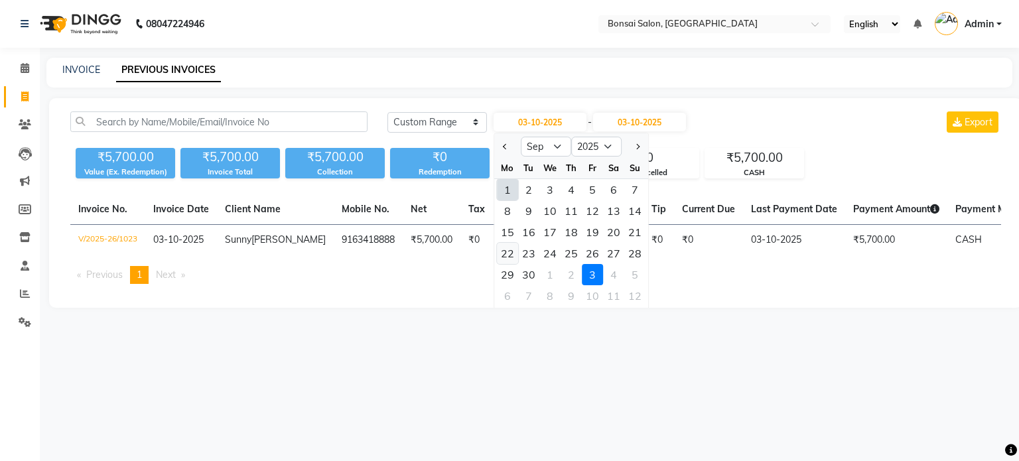
click at [508, 254] on div "22" at bounding box center [507, 253] width 21 height 21
type input "[DATE]"
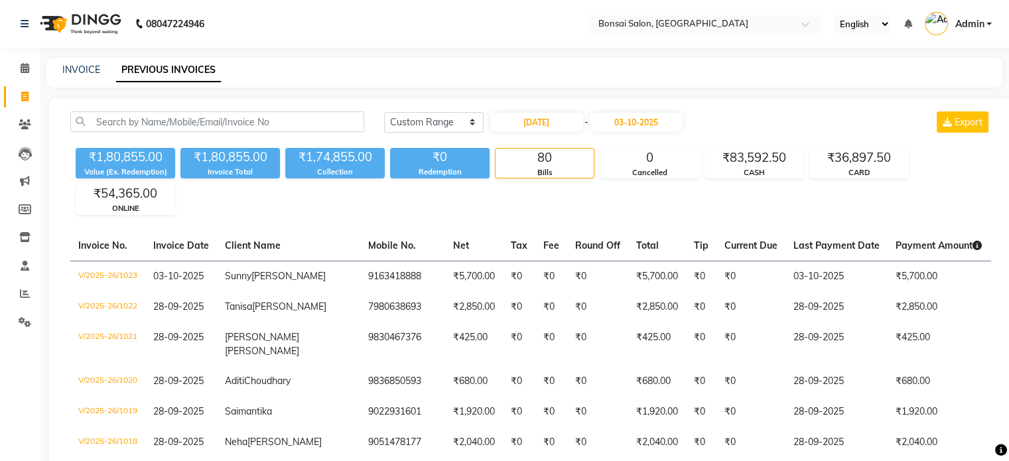
click at [871, 209] on div "₹1,80,855.00 Value (Ex. Redemption) ₹1,80,855.00 Invoice Total ₹1,74,855.00 Col…" at bounding box center [530, 179] width 921 height 72
click at [27, 68] on icon at bounding box center [25, 68] width 9 height 10
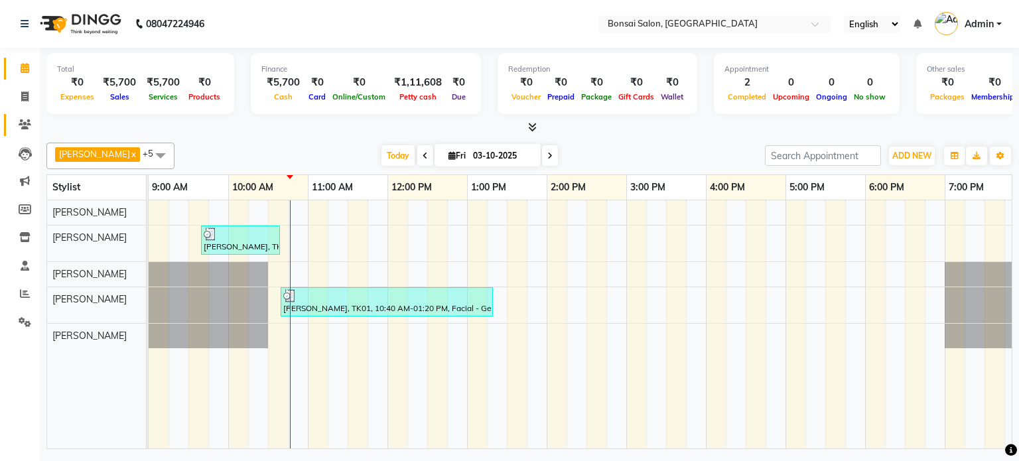
click at [11, 120] on link "Clients" at bounding box center [20, 125] width 32 height 22
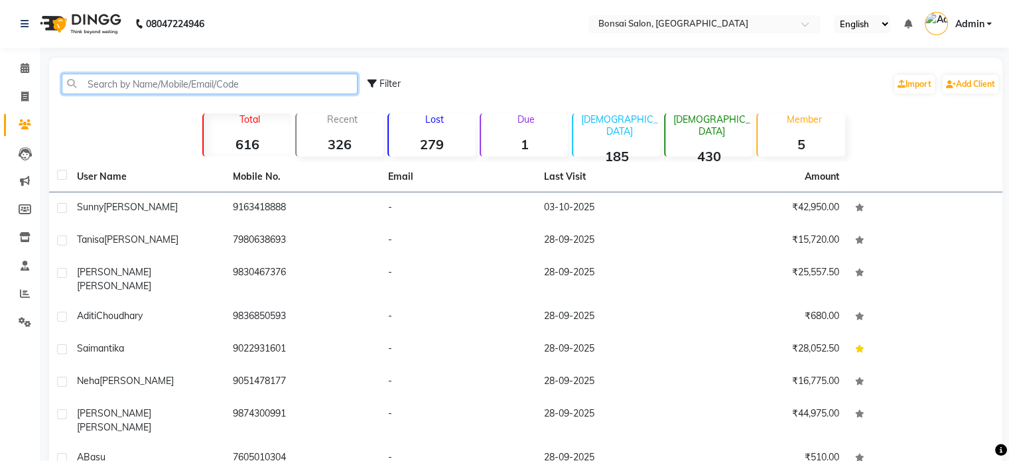
click at [113, 83] on input "text" at bounding box center [210, 84] width 296 height 21
click at [116, 82] on input "text" at bounding box center [210, 84] width 296 height 21
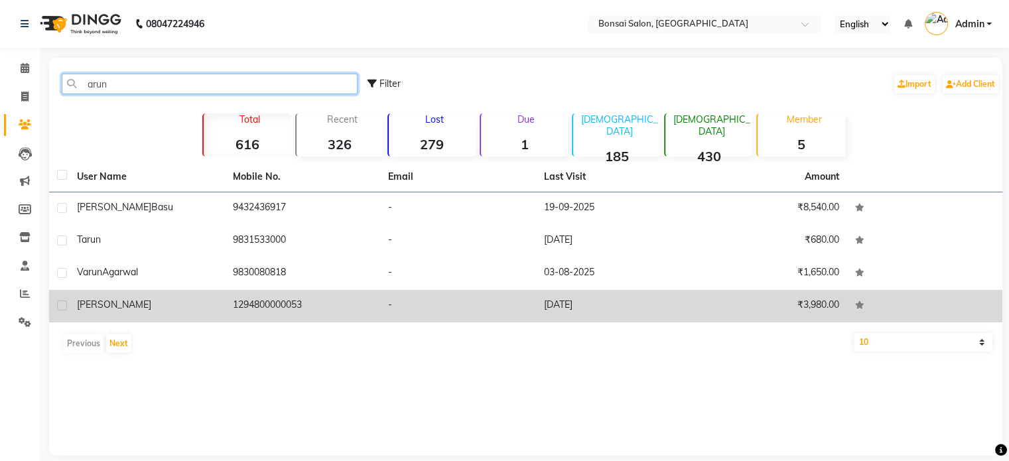
type input "arun"
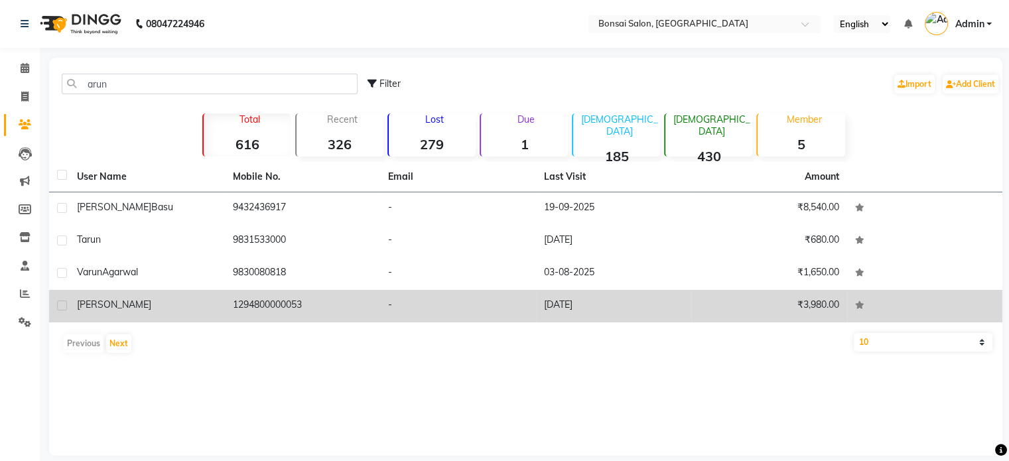
click at [247, 307] on td "1294800000053" at bounding box center [303, 306] width 156 height 33
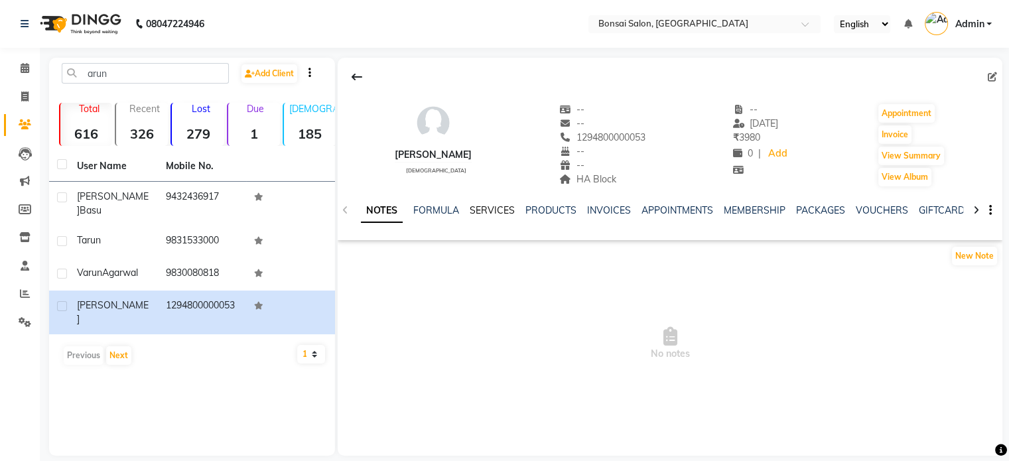
click at [482, 212] on link "SERVICES" at bounding box center [492, 210] width 45 height 12
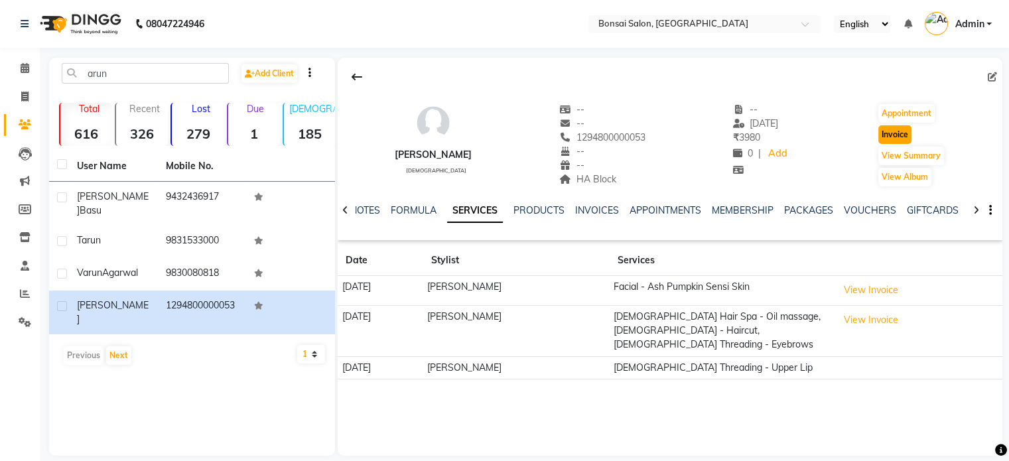
click at [896, 138] on button "Invoice" at bounding box center [895, 134] width 33 height 19
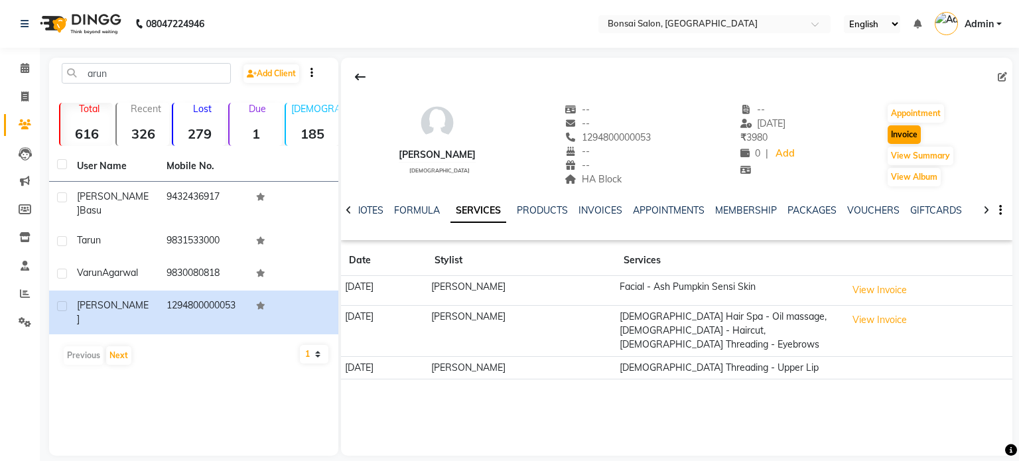
select select "6719"
select select "service"
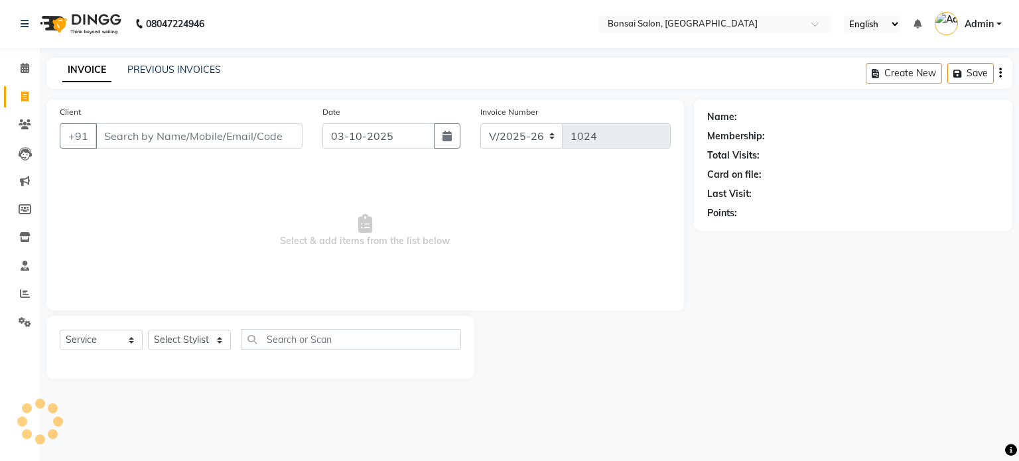
type input "1294800000053"
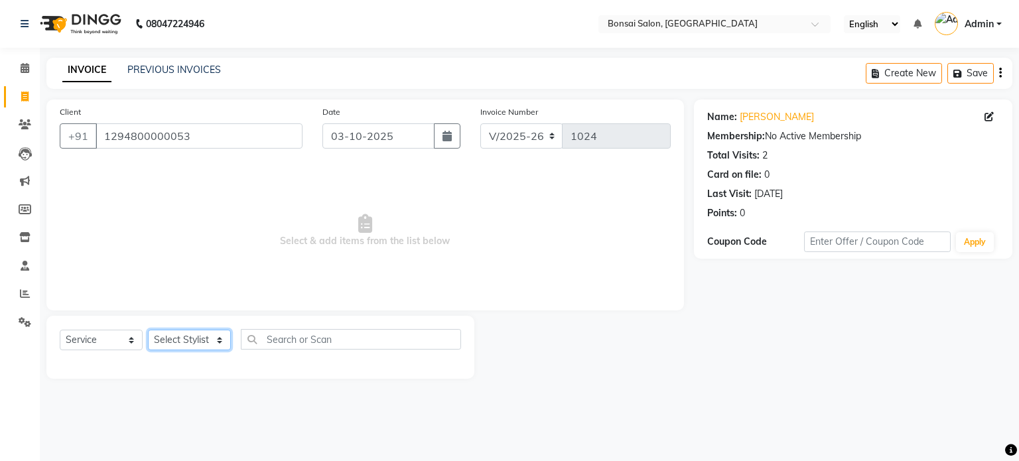
click at [191, 341] on select "Select Stylist [PERSON_NAME] [PERSON_NAME] [PERSON_NAME] [PERSON_NAME]" at bounding box center [189, 340] width 83 height 21
select select "53173"
click at [148, 330] on select "Select Stylist [PERSON_NAME] [PERSON_NAME] [PERSON_NAME] [PERSON_NAME]" at bounding box center [189, 340] width 83 height 21
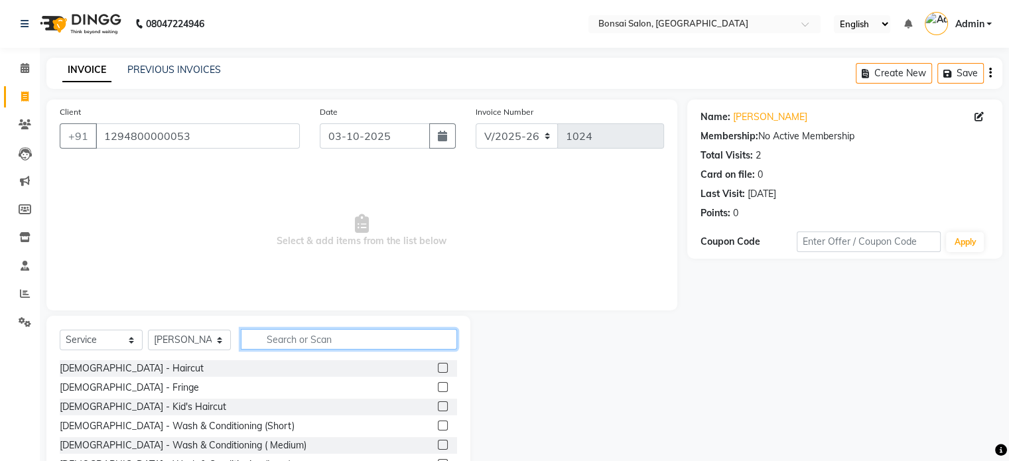
click at [316, 337] on input "text" at bounding box center [349, 339] width 216 height 21
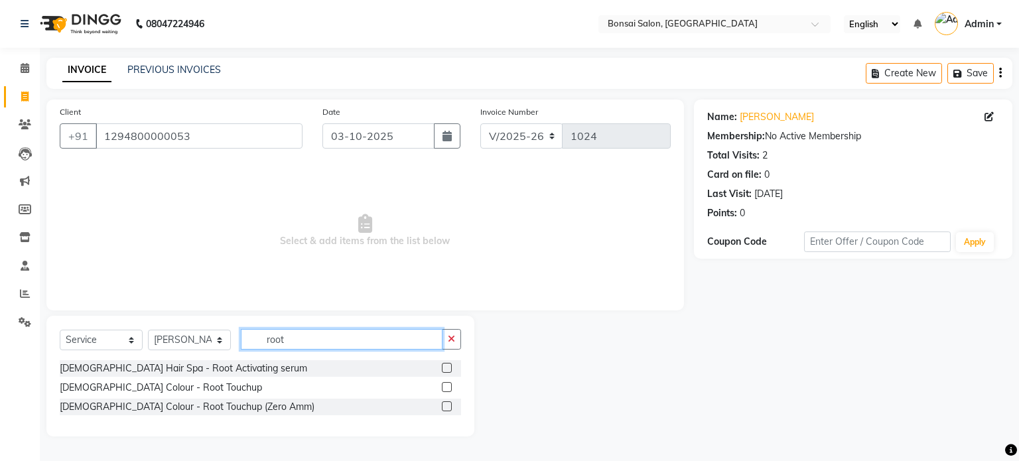
type input "root"
click at [449, 409] on label at bounding box center [447, 407] width 10 height 10
click at [449, 409] on input "checkbox" at bounding box center [446, 407] width 9 height 9
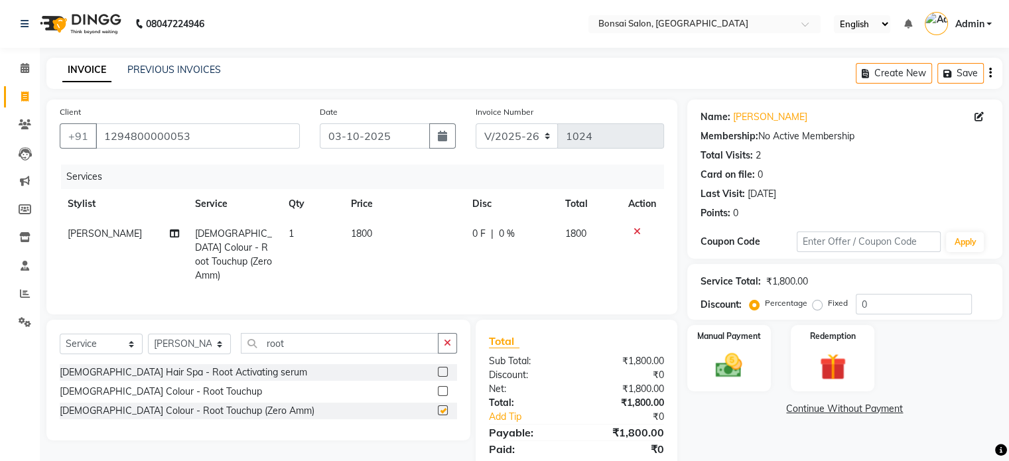
checkbox input "false"
click at [969, 72] on button "Save" at bounding box center [961, 73] width 46 height 21
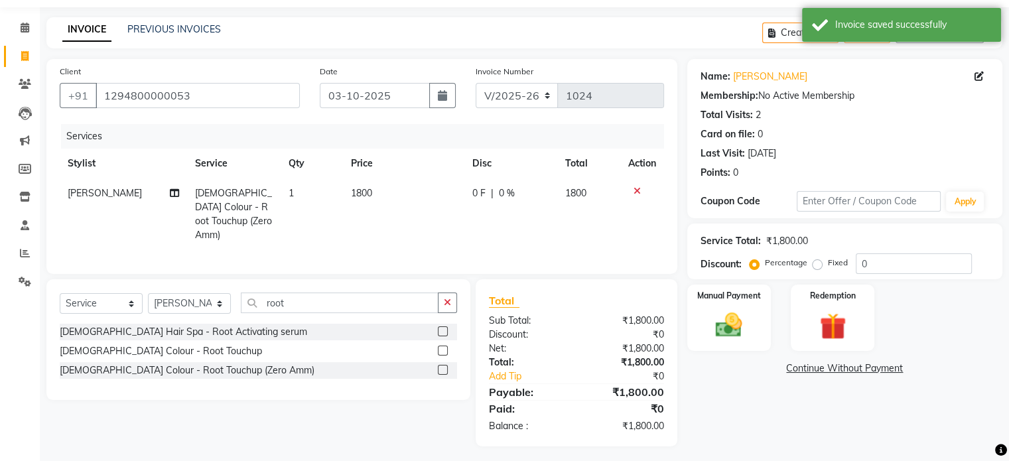
scroll to position [42, 0]
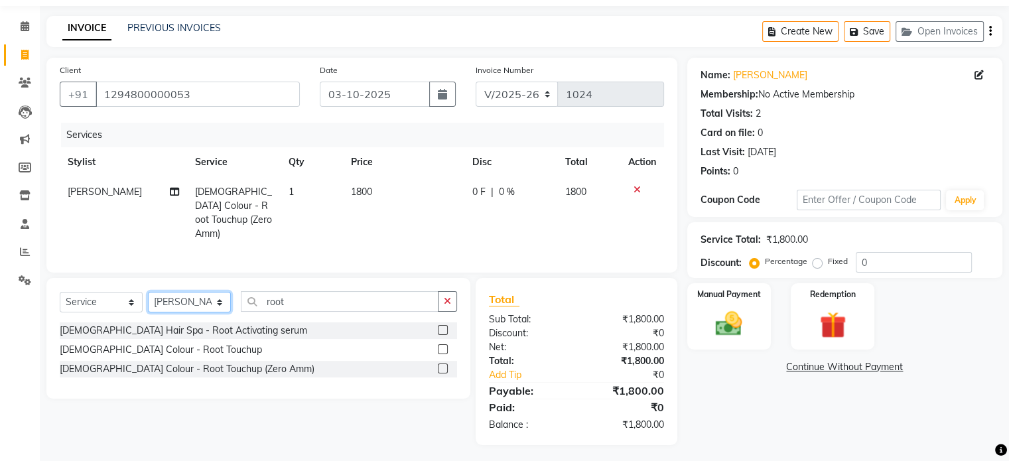
click at [216, 297] on select "Select Stylist [PERSON_NAME] [PERSON_NAME] [PERSON_NAME] [PERSON_NAME]" at bounding box center [189, 302] width 83 height 21
select select "69589"
click at [148, 292] on select "Select Stylist [PERSON_NAME] [PERSON_NAME] [PERSON_NAME] [PERSON_NAME]" at bounding box center [189, 302] width 83 height 21
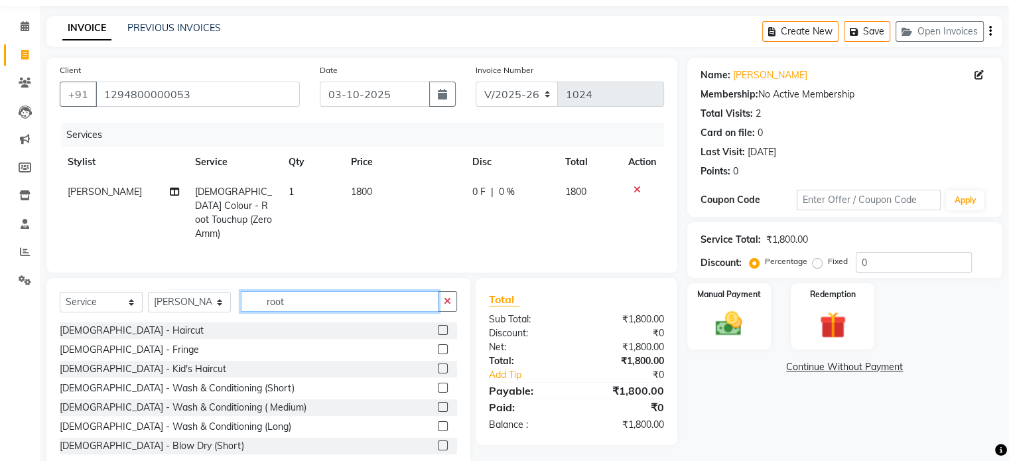
drag, startPoint x: 284, startPoint y: 301, endPoint x: 254, endPoint y: 301, distance: 30.5
click at [254, 301] on input "root" at bounding box center [340, 301] width 198 height 21
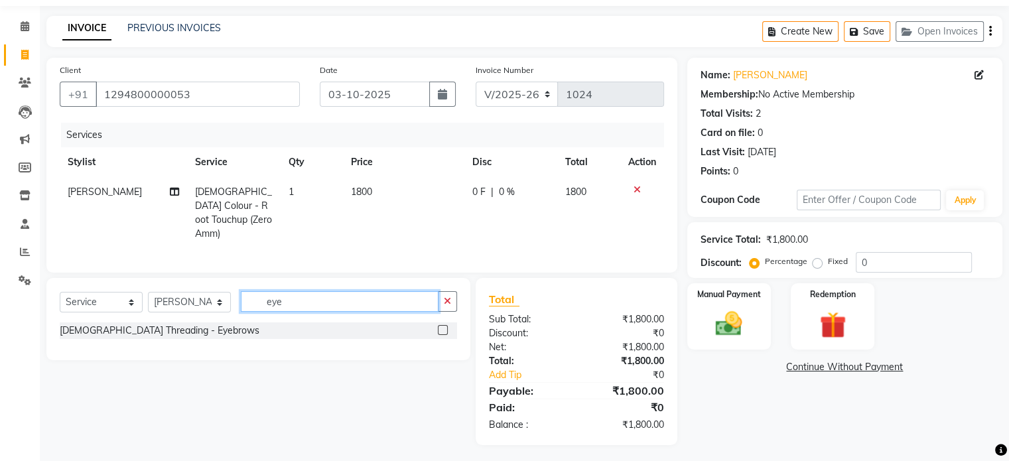
type input "eye"
click at [439, 326] on label at bounding box center [443, 330] width 10 height 10
click at [439, 327] on input "checkbox" at bounding box center [442, 331] width 9 height 9
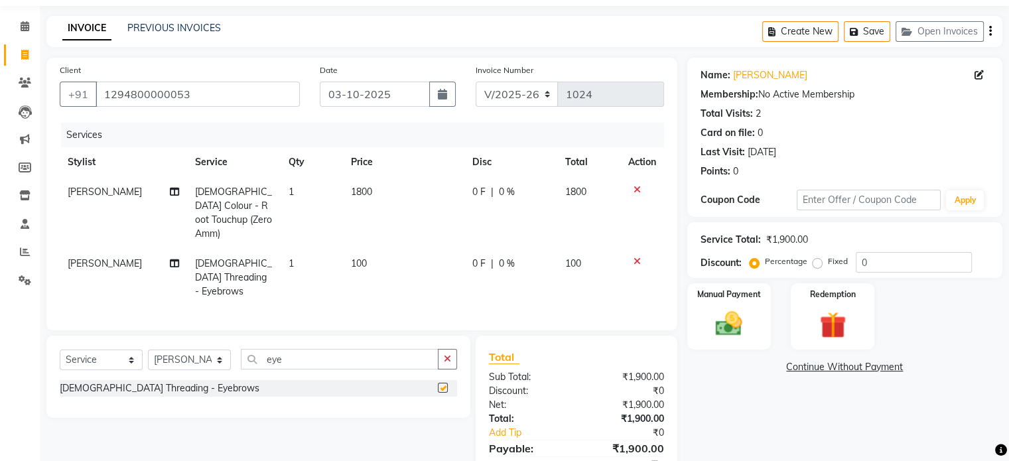
checkbox input "false"
click at [875, 37] on button "Save" at bounding box center [867, 31] width 46 height 21
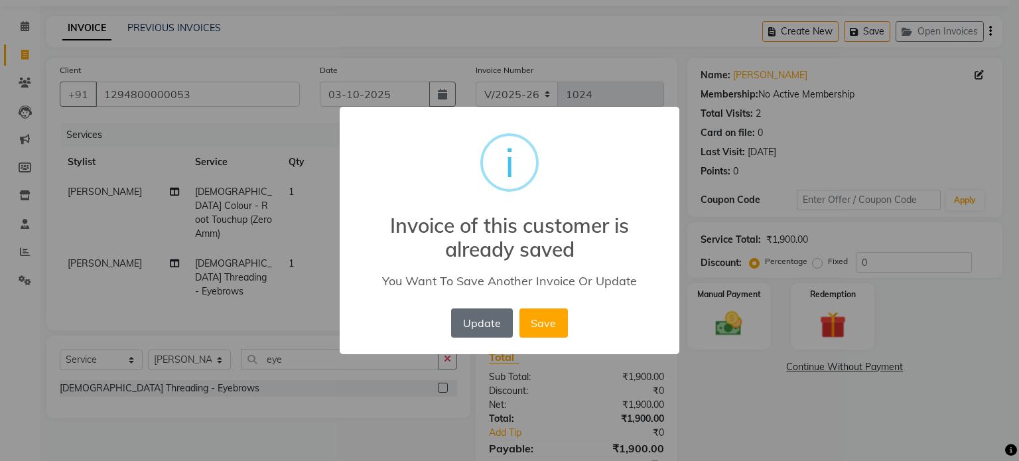
click at [484, 336] on button "Update" at bounding box center [481, 323] width 61 height 29
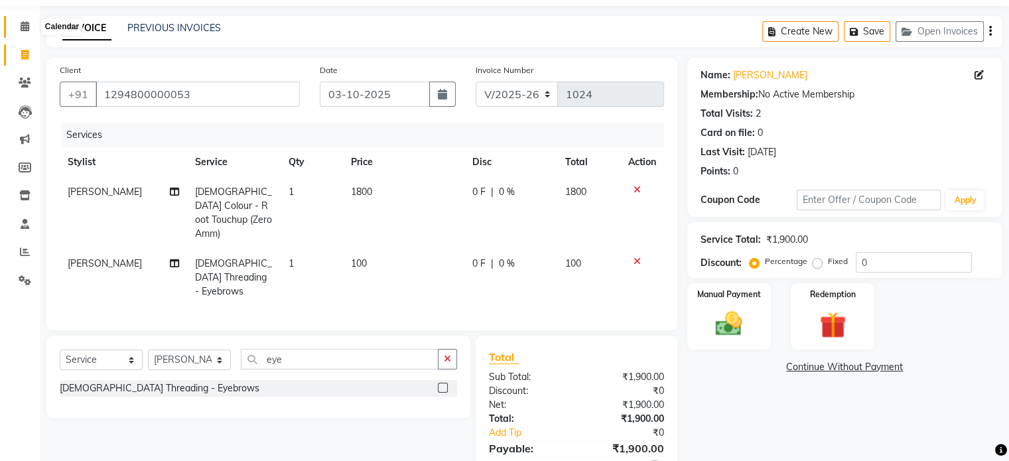
click at [24, 27] on icon at bounding box center [25, 26] width 9 height 10
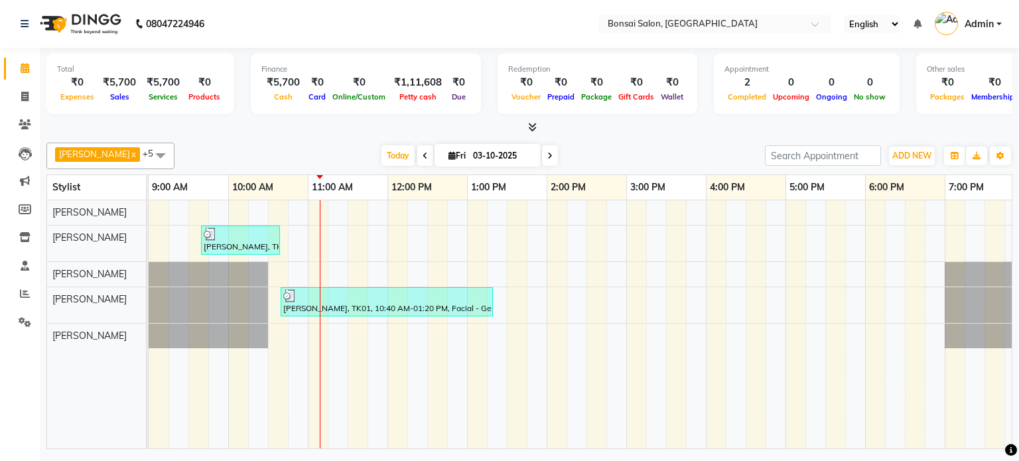
click at [548, 152] on icon at bounding box center [550, 156] width 5 height 8
type input "04-10-2025"
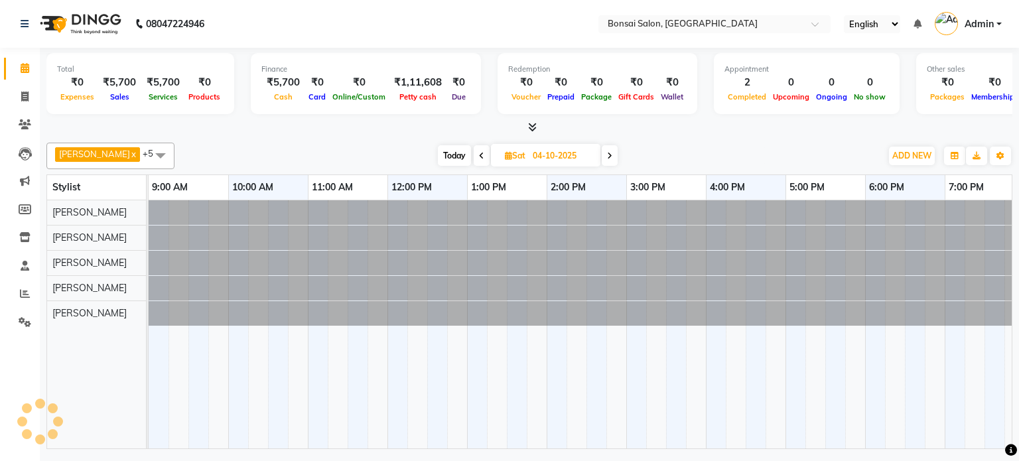
scroll to position [0, 12]
